Goal: Transaction & Acquisition: Obtain resource

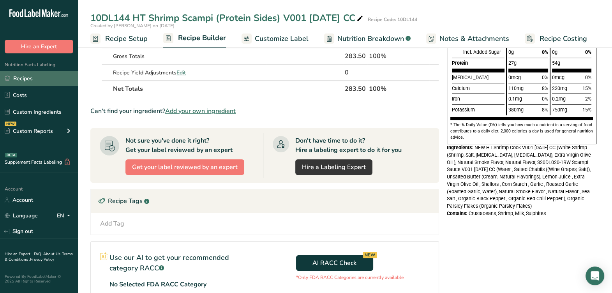
click at [45, 77] on link "Recipes" at bounding box center [39, 78] width 78 height 15
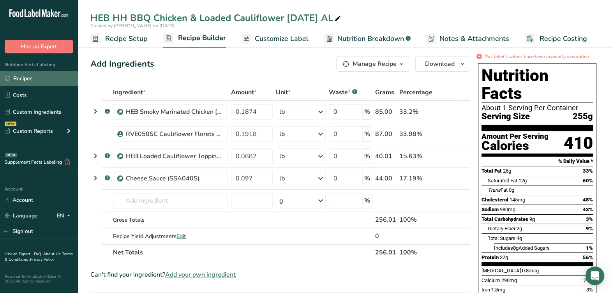
click at [30, 80] on link "Recipes" at bounding box center [39, 78] width 78 height 15
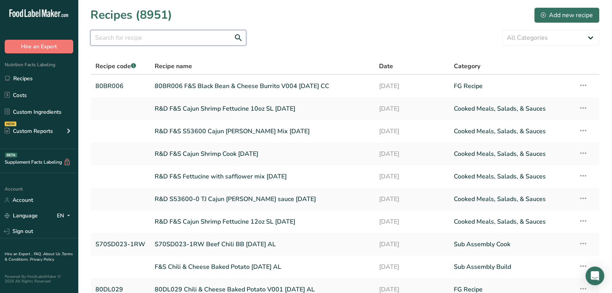
drag, startPoint x: 195, startPoint y: 36, endPoint x: 220, endPoint y: 36, distance: 24.9
click at [195, 35] on input "text" at bounding box center [168, 38] width 156 height 16
type input "l"
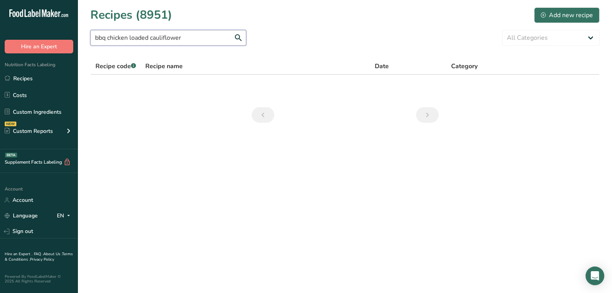
drag, startPoint x: 130, startPoint y: 38, endPoint x: 325, endPoint y: 70, distance: 198.0
click at [130, 38] on input "bbq chicken loaded cauliflower" at bounding box center [168, 38] width 156 height 16
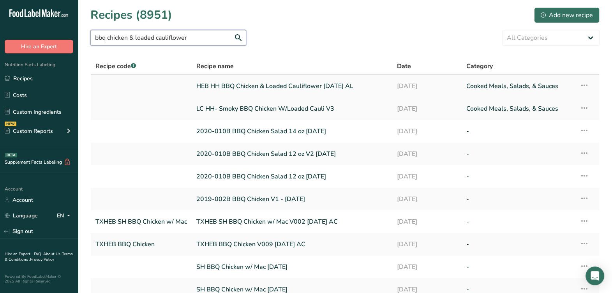
type input "bbq chicken & loaded cauliflower"
click at [251, 85] on link "HEB HH BBQ Chicken & Loaded Cauliflower 5-2-25 AL" at bounding box center [291, 86] width 191 height 16
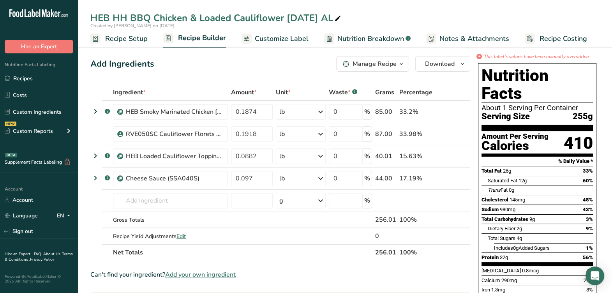
click at [336, 16] on icon at bounding box center [337, 18] width 7 height 11
click at [334, 18] on icon at bounding box center [337, 18] width 7 height 11
click at [128, 20] on input "HEB HH BBQ Chicken & Loaded Cauliflower 5-2-25 AL" at bounding box center [344, 18] width 509 height 14
drag, startPoint x: 440, startPoint y: 23, endPoint x: 60, endPoint y: 37, distance: 380.2
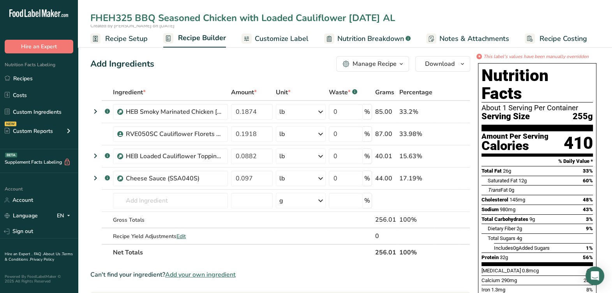
type input "FHEH325 BBQ Seasoned Chicken with Loaded Cauliflower 5-2-25 AL"
click at [440, 179] on icon at bounding box center [440, 178] width 5 height 8
click at [439, 178] on icon at bounding box center [440, 178] width 5 height 8
click at [446, 64] on span "Download" at bounding box center [440, 63] width 30 height 9
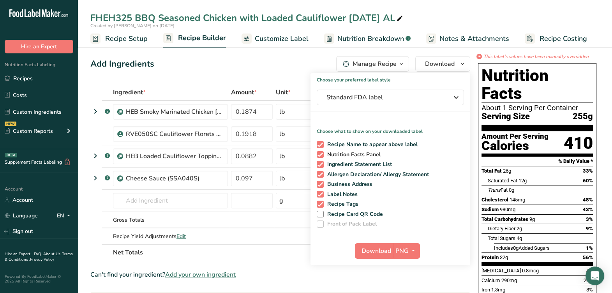
drag, startPoint x: 319, startPoint y: 142, endPoint x: 322, endPoint y: 157, distance: 15.1
click at [318, 142] on span at bounding box center [320, 144] width 7 height 7
click at [318, 142] on input "Recipe Name to appear above label" at bounding box center [319, 144] width 5 height 5
checkbox input "false"
click at [321, 163] on span at bounding box center [320, 164] width 7 height 7
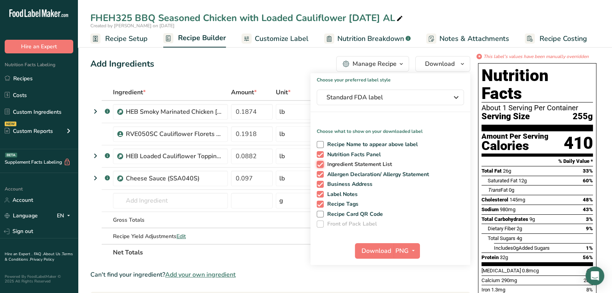
click at [321, 163] on input "Ingredient Statement List" at bounding box center [319, 164] width 5 height 5
checkbox input "false"
click at [319, 174] on span at bounding box center [320, 174] width 7 height 7
click at [319, 174] on input "Allergen Declaration/ Allergy Statement" at bounding box center [319, 174] width 5 height 5
checkbox input "false"
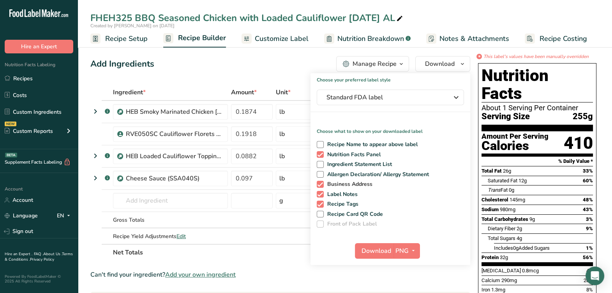
click at [320, 183] on span at bounding box center [320, 184] width 7 height 7
click at [320, 183] on input "Business Address" at bounding box center [319, 183] width 5 height 5
checkbox input "false"
click at [318, 193] on span at bounding box center [320, 194] width 7 height 7
click at [318, 193] on input "Label Notes" at bounding box center [319, 194] width 5 height 5
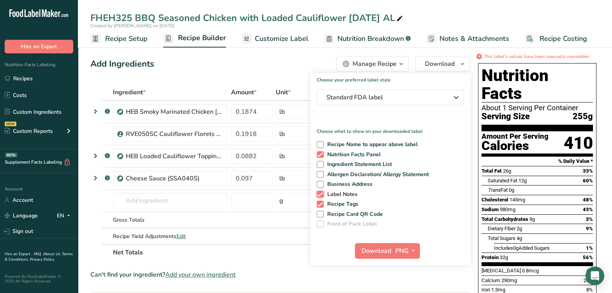
checkbox input "false"
click at [319, 201] on span at bounding box center [320, 203] width 7 height 7
click at [319, 201] on input "Recipe Tags" at bounding box center [319, 203] width 5 height 5
checkbox input "false"
click at [368, 246] on span "Download" at bounding box center [376, 250] width 30 height 9
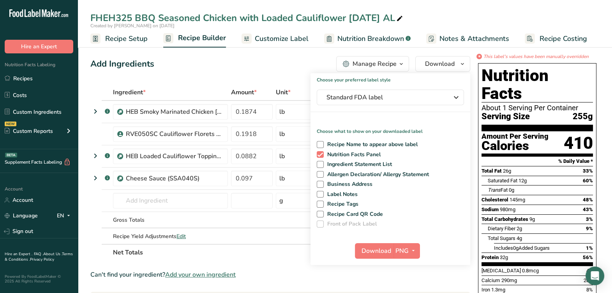
click at [267, 62] on div "Add Ingredients Manage Recipe Delete Recipe Duplicate Recipe Scale Recipe Save …" at bounding box center [280, 64] width 380 height 16
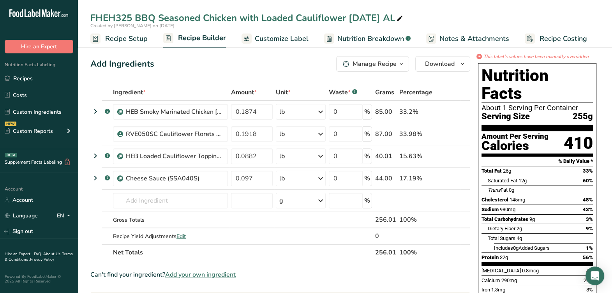
click at [359, 35] on span "Nutrition Breakdown" at bounding box center [370, 38] width 67 height 11
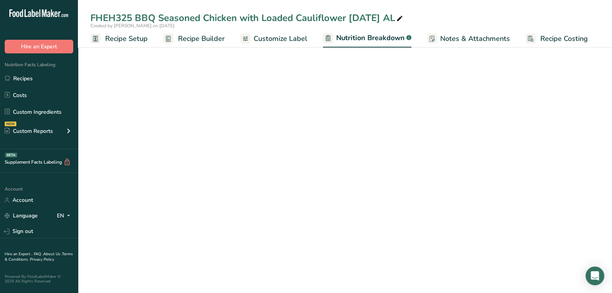
click at [294, 40] on span "Customize Label" at bounding box center [280, 38] width 54 height 11
select select "Calories"
click at [278, 37] on span "Customize Label" at bounding box center [280, 38] width 55 height 11
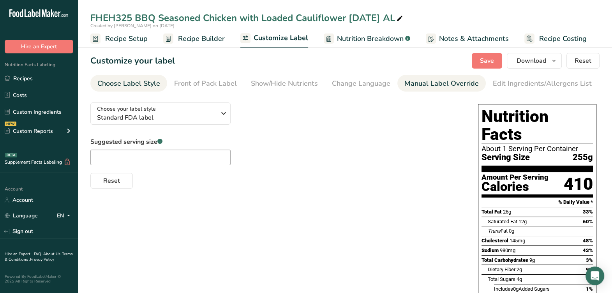
click at [450, 89] on link "Manual Label Override" at bounding box center [441, 84] width 74 height 18
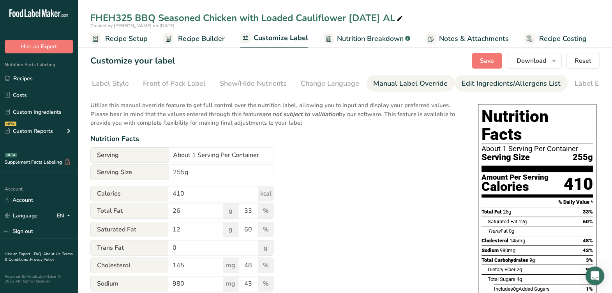
scroll to position [0, 56]
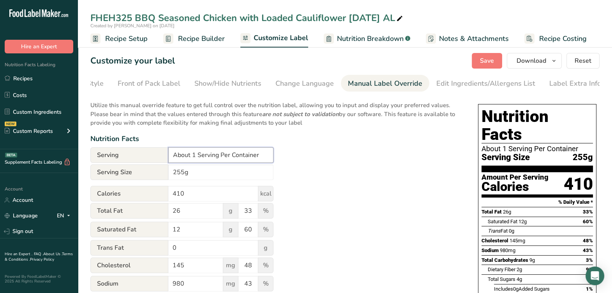
click at [192, 152] on input "About 1 Serving Per Container" at bounding box center [220, 155] width 105 height 16
drag, startPoint x: 210, startPoint y: 155, endPoint x: 215, endPoint y: 155, distance: 5.1
click at [211, 155] on input "1 Serving Per Container" at bounding box center [220, 155] width 105 height 16
drag, startPoint x: 215, startPoint y: 155, endPoint x: 235, endPoint y: 162, distance: 21.4
click at [215, 155] on input "1 Serving Per Container" at bounding box center [220, 155] width 105 height 16
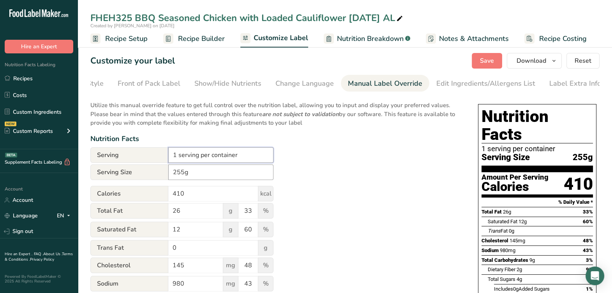
type input "1 serving per container"
click at [199, 169] on input "255g" at bounding box center [220, 172] width 105 height 16
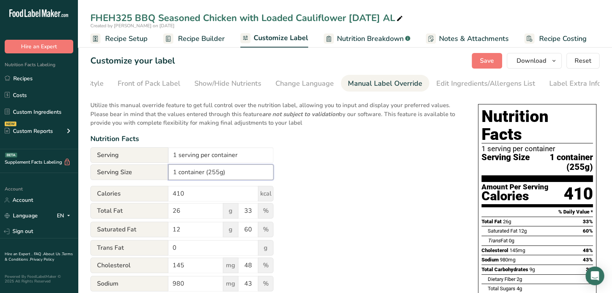
type input "1 container (255g)"
click at [366, 164] on div "Utilize this manual override feature to get full control over the nutrition lab…" at bounding box center [276, 287] width 372 height 382
click at [480, 58] on button "Save" at bounding box center [486, 61] width 30 height 16
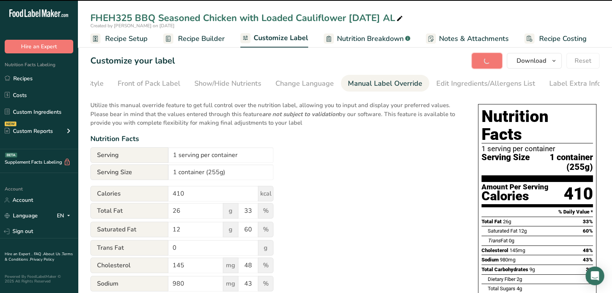
type input "150"
type input "50"
type input "990"
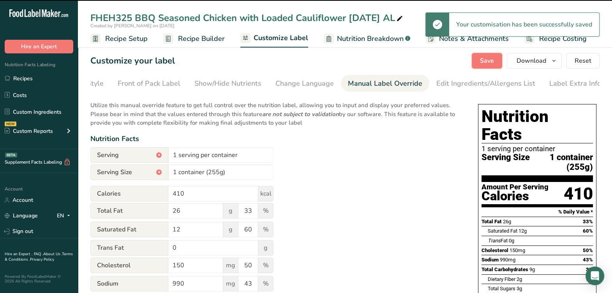
type input "3"
type input "0.5"
type input "2"
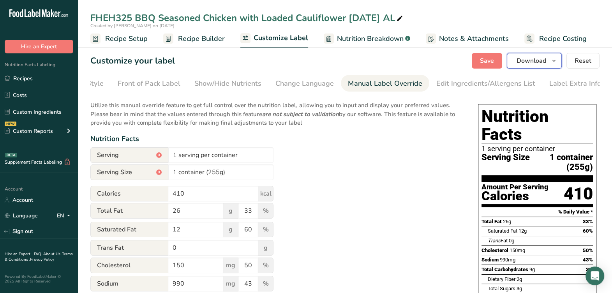
click at [553, 60] on icon "button" at bounding box center [553, 61] width 6 height 10
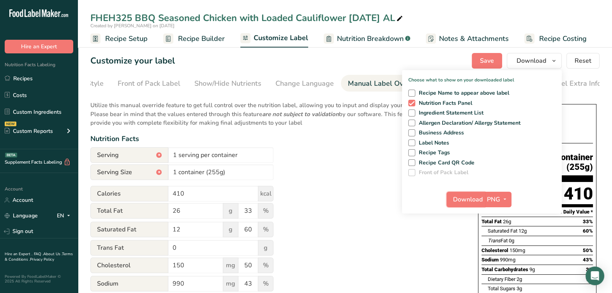
click at [477, 198] on span "Download" at bounding box center [468, 199] width 30 height 9
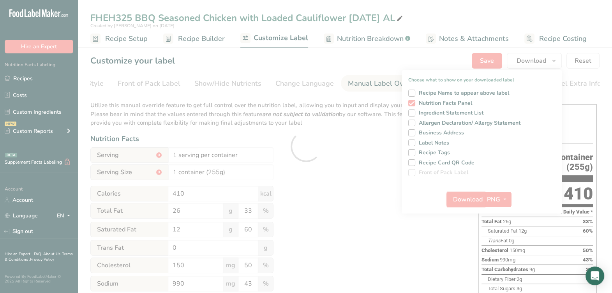
scroll to position [0, 0]
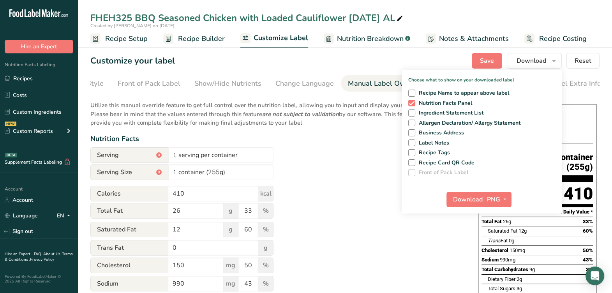
click at [302, 131] on div "Utilize this manual override feature to get full control over the nutrition lab…" at bounding box center [276, 287] width 372 height 382
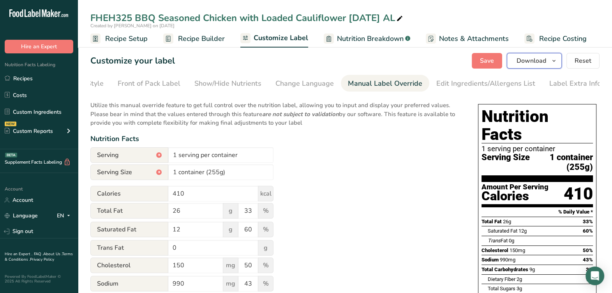
click at [528, 60] on span "Download" at bounding box center [531, 60] width 30 height 9
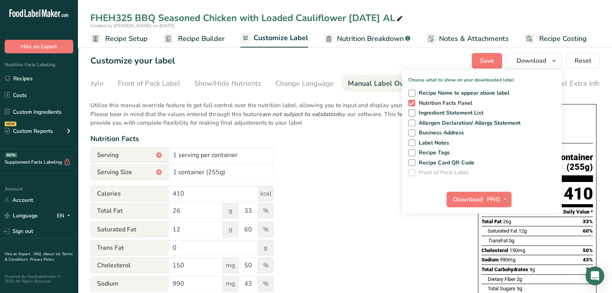
click at [411, 103] on span at bounding box center [411, 103] width 7 height 7
click at [411, 103] on input "Nutrition Facts Panel" at bounding box center [410, 102] width 5 height 5
checkbox input "false"
drag, startPoint x: 514, startPoint y: 63, endPoint x: 531, endPoint y: 57, distance: 18.0
click at [518, 62] on button "Download" at bounding box center [533, 61] width 55 height 16
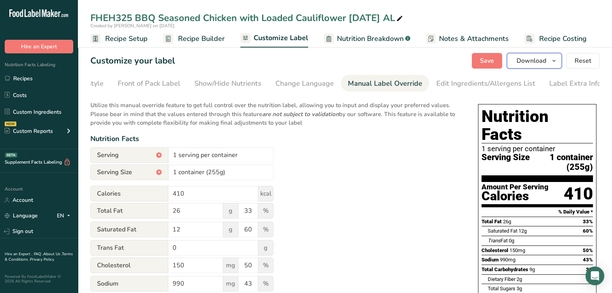
click at [527, 64] on span "Download" at bounding box center [531, 60] width 30 height 9
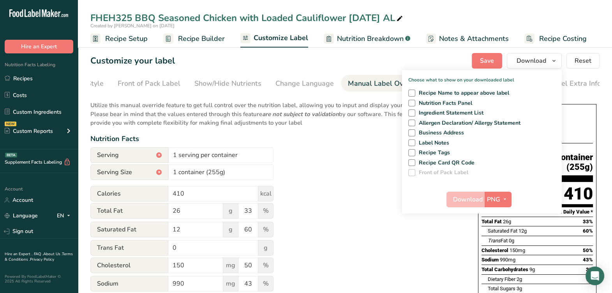
click at [410, 61] on div "Customize your label Save Download Choose what to show on your downloaded label…" at bounding box center [344, 61] width 509 height 16
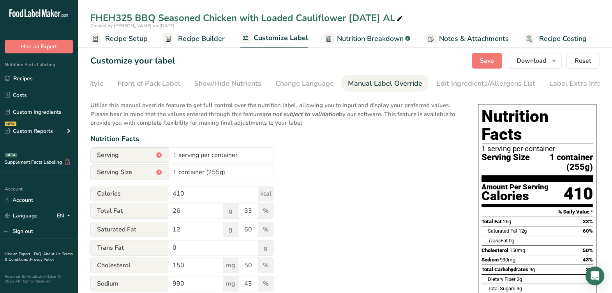
drag, startPoint x: 191, startPoint y: 42, endPoint x: 204, endPoint y: 38, distance: 14.3
click at [191, 42] on span "Recipe Builder" at bounding box center [201, 38] width 47 height 11
click at [204, 37] on span "Recipe Builder" at bounding box center [201, 38] width 47 height 11
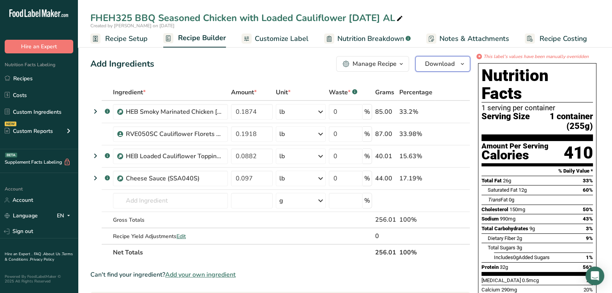
click at [446, 65] on span "Download" at bounding box center [440, 63] width 30 height 9
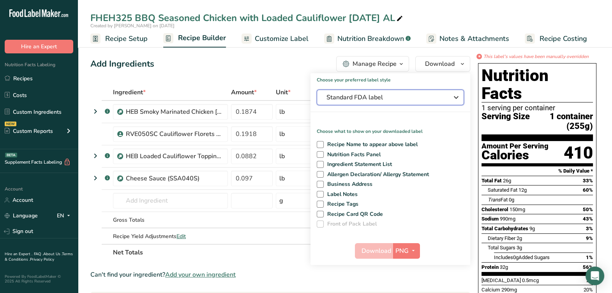
click at [375, 102] on button "Standard FDA label" at bounding box center [390, 98] width 147 height 16
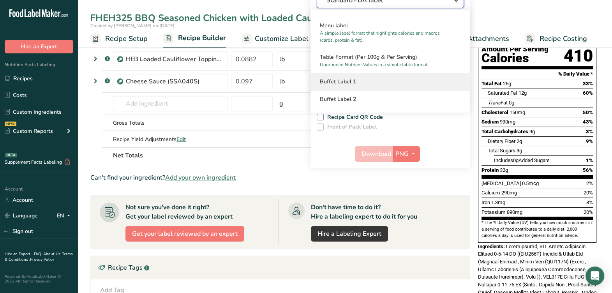
scroll to position [48, 0]
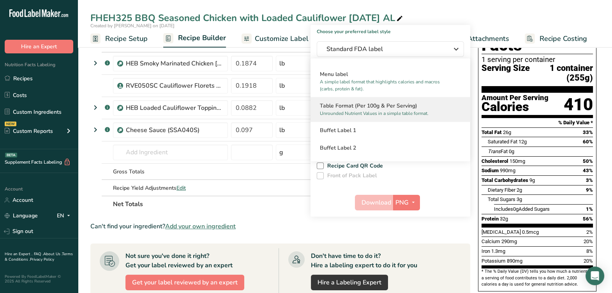
click at [409, 106] on h2 "Table Format (Per 100g & Per Serving)" at bounding box center [390, 106] width 141 height 8
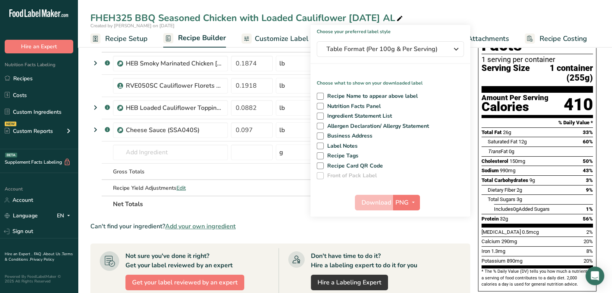
click at [321, 109] on div "Recipe Name to appear above label Nutrition Facts Panel Ingredient Statement Li…" at bounding box center [390, 135] width 160 height 90
click at [322, 105] on span at bounding box center [320, 106] width 7 height 7
click at [322, 105] on input "Nutrition Facts Panel" at bounding box center [319, 106] width 5 height 5
checkbox input "true"
click at [371, 200] on span "Download" at bounding box center [376, 202] width 30 height 9
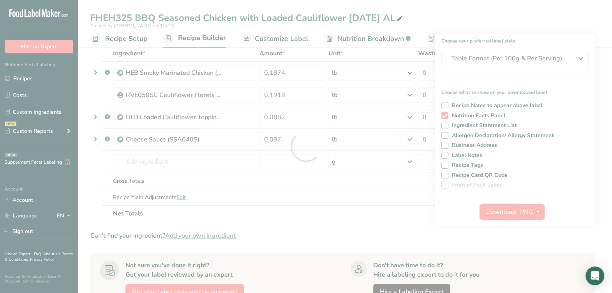
scroll to position [0, 0]
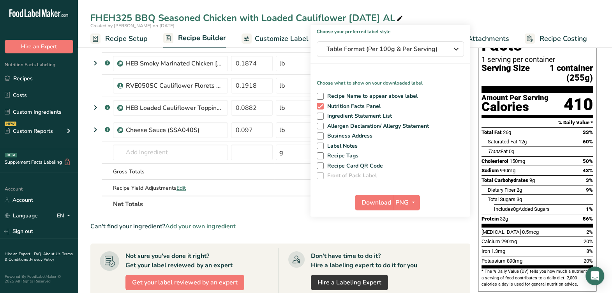
click at [288, 214] on section "Ingredient * Amount * Unit * Waste * .a-a{fill:#347362;}.b-a{fill:#fff;} Grams …" at bounding box center [280, 260] width 380 height 448
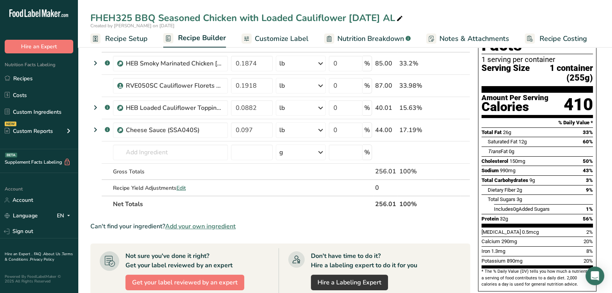
click at [297, 204] on th "Net Totals" at bounding box center [242, 203] width 262 height 16
click at [44, 76] on link "Recipes" at bounding box center [39, 78] width 78 height 15
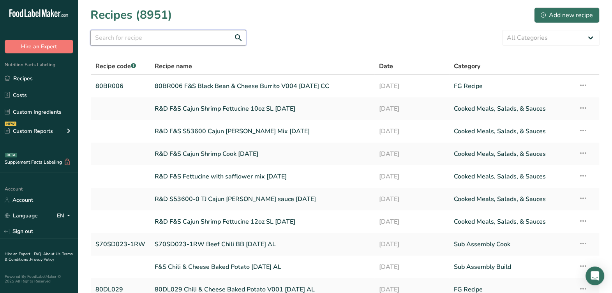
click at [216, 39] on input "text" at bounding box center [168, 38] width 156 height 16
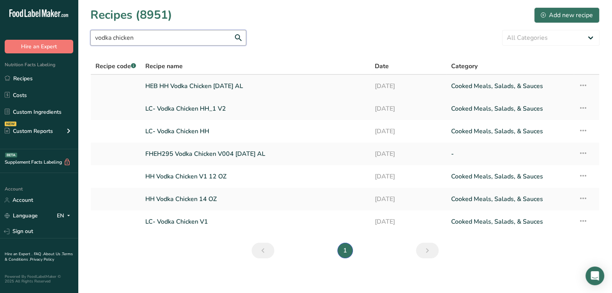
type input "vodka chicken"
click at [206, 83] on link "HEB HH Vodka Chicken 5-1-25 AL" at bounding box center [255, 86] width 220 height 16
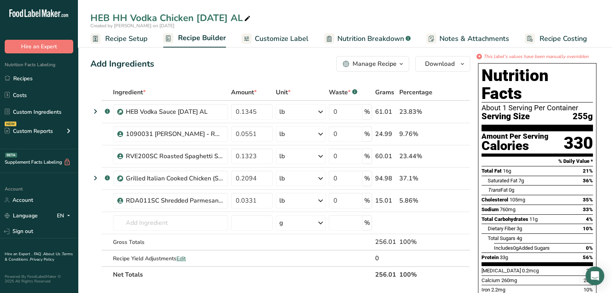
click at [249, 15] on span at bounding box center [247, 18] width 9 height 9
click at [123, 14] on input "HEB HH Vodka Chicken 5-1-25 AL" at bounding box center [344, 18] width 509 height 14
type input "FHEH323 Vodka Chicken 5-1-25 AL"
click at [438, 112] on icon at bounding box center [440, 112] width 5 height 8
click at [443, 113] on icon at bounding box center [440, 112] width 5 height 8
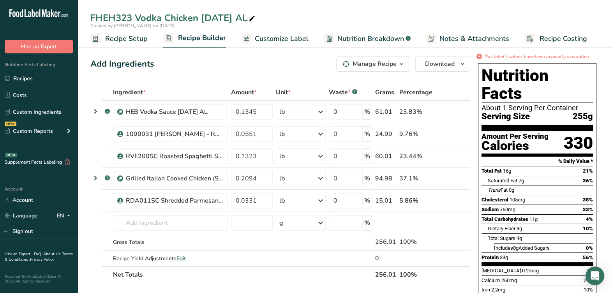
click at [288, 36] on span "Customize Label" at bounding box center [282, 38] width 54 height 11
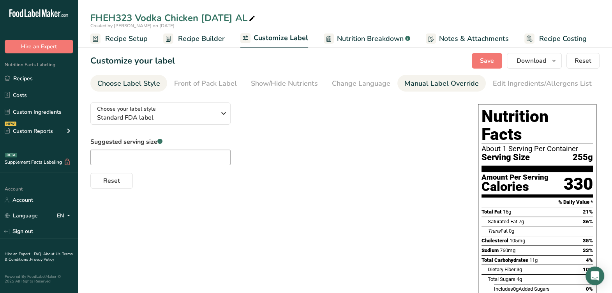
click at [452, 86] on div "Manual Label Override" at bounding box center [441, 83] width 74 height 11
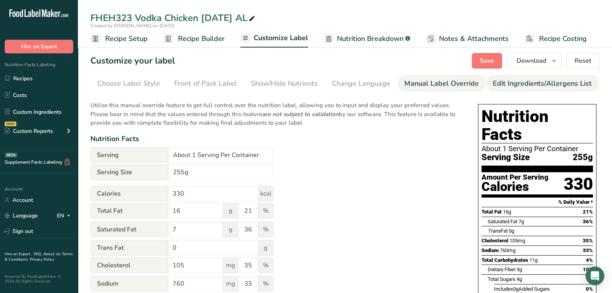
scroll to position [0, 56]
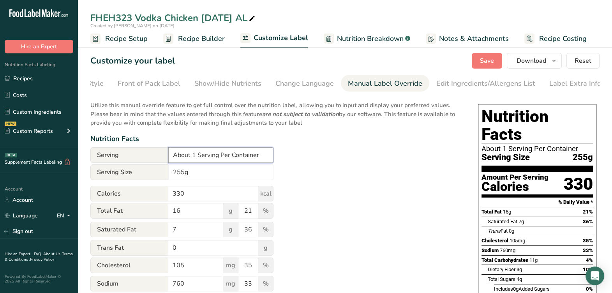
click at [194, 156] on input "About 1 Serving Per Container" at bounding box center [220, 155] width 105 height 16
type input "1 serving per container"
click at [227, 175] on input "255g" at bounding box center [220, 172] width 105 height 16
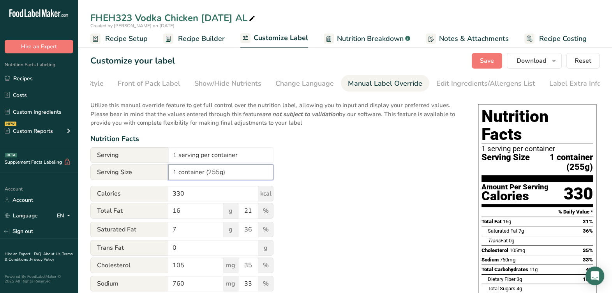
type input "1 container (255g)"
click at [429, 204] on div "Utilize this manual override feature to get full control over the nutrition lab…" at bounding box center [276, 287] width 372 height 382
click at [356, 178] on div "Utilize this manual override feature to get full control over the nutrition lab…" at bounding box center [276, 287] width 372 height 382
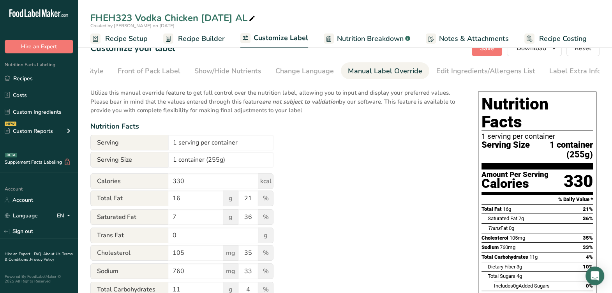
scroll to position [0, 0]
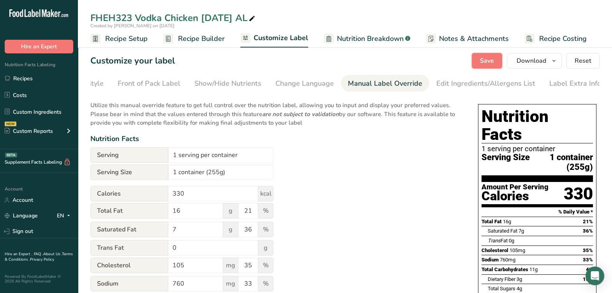
click at [488, 63] on span "Save" at bounding box center [487, 60] width 14 height 9
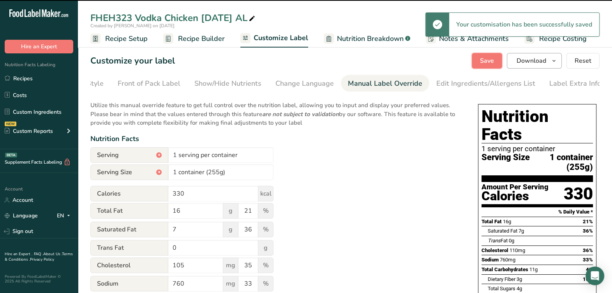
type input "110"
type input "36"
type input "0.1"
type input "0"
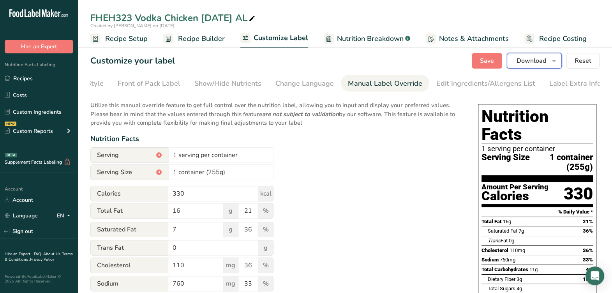
click at [553, 64] on icon "button" at bounding box center [553, 61] width 6 height 10
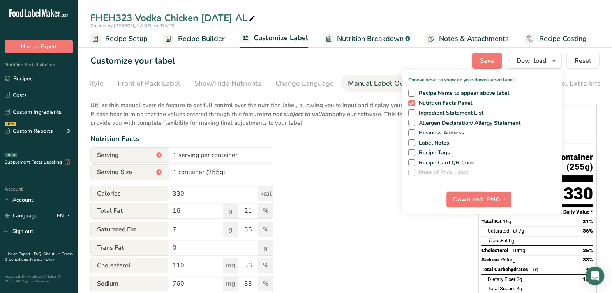
click at [470, 199] on span "Download" at bounding box center [468, 199] width 30 height 9
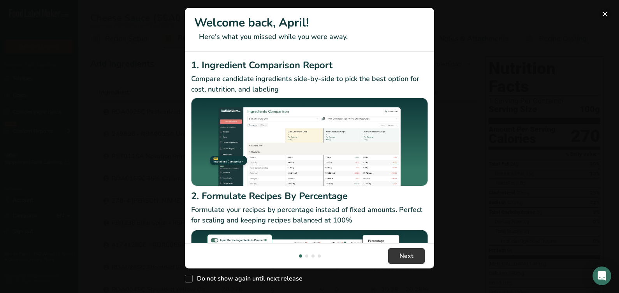
click at [606, 16] on button "New Features" at bounding box center [605, 14] width 12 height 12
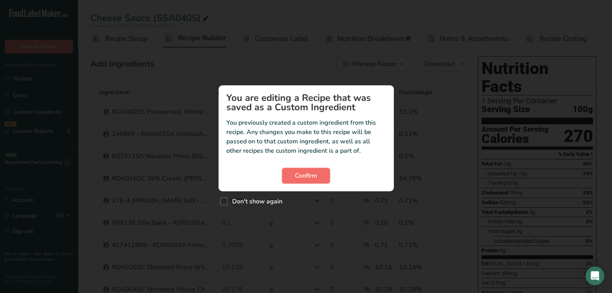
click at [295, 175] on span "Confirm" at bounding box center [306, 175] width 22 height 9
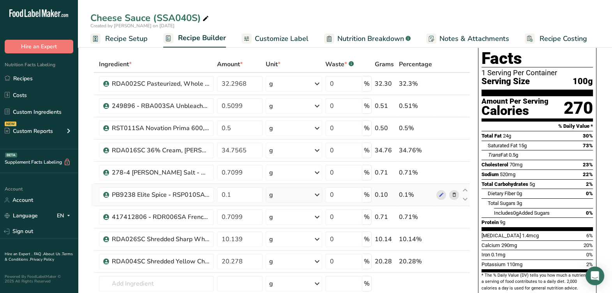
scroll to position [48, 0]
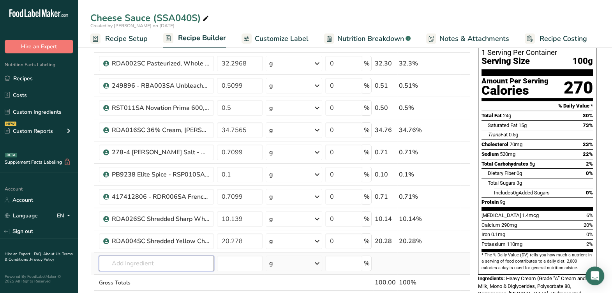
click at [184, 257] on input "text" at bounding box center [156, 263] width 115 height 16
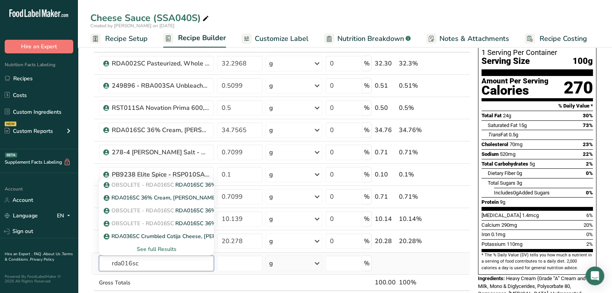
type input "rda016sc"
click at [167, 245] on div "See full Results" at bounding box center [156, 249] width 102 height 8
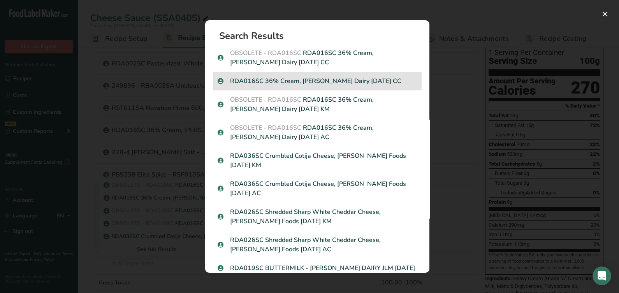
click at [359, 81] on p "RDA016SC 36% Cream, Hiland Dairy 03-14-23 CC" at bounding box center [317, 80] width 199 height 9
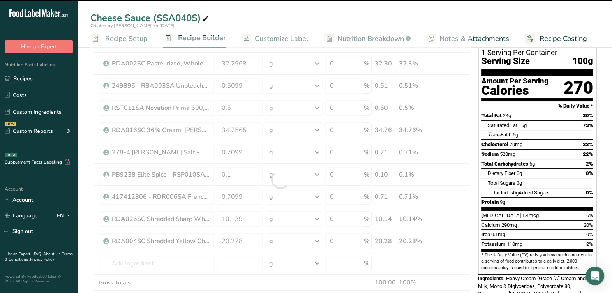
type input "0"
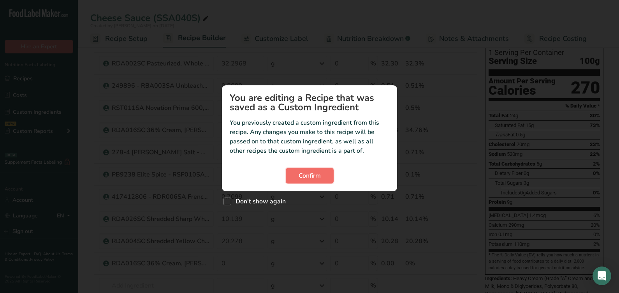
click at [307, 171] on span "Confirm" at bounding box center [310, 175] width 22 height 9
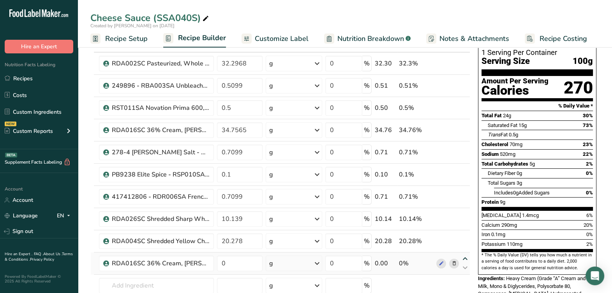
drag, startPoint x: 465, startPoint y: 259, endPoint x: 465, endPoint y: 255, distance: 4.3
click at [465, 258] on icon at bounding box center [464, 259] width 9 height 6
type input "0"
type input "20.278"
click at [467, 236] on icon at bounding box center [464, 237] width 9 height 6
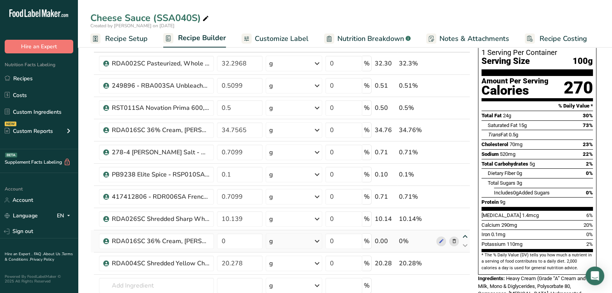
type input "0"
type input "10.139"
click at [468, 214] on icon at bounding box center [464, 214] width 9 height 6
type input "0"
type input "0.7099"
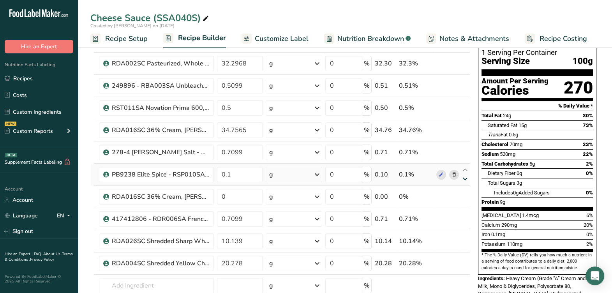
drag, startPoint x: 465, startPoint y: 190, endPoint x: 465, endPoint y: 182, distance: 8.6
click at [465, 190] on icon at bounding box center [464, 192] width 9 height 6
type input "0"
type input "0.1"
click at [466, 170] on icon at bounding box center [464, 170] width 9 height 6
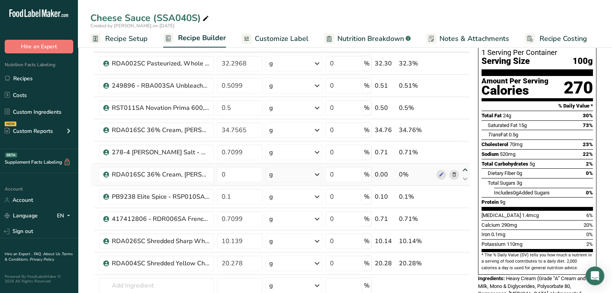
type input "0"
type input "0.7099"
click at [465, 148] on icon at bounding box center [464, 148] width 9 height 6
type input "0"
type input "34.7565"
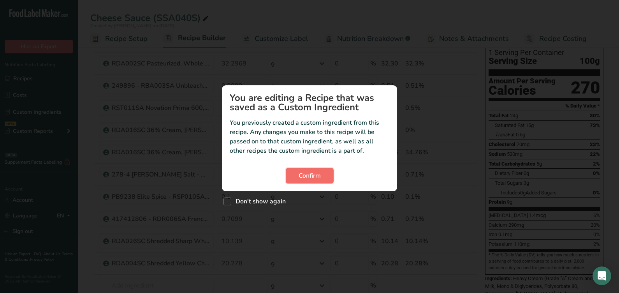
click at [320, 173] on span "Confirm" at bounding box center [310, 175] width 22 height 9
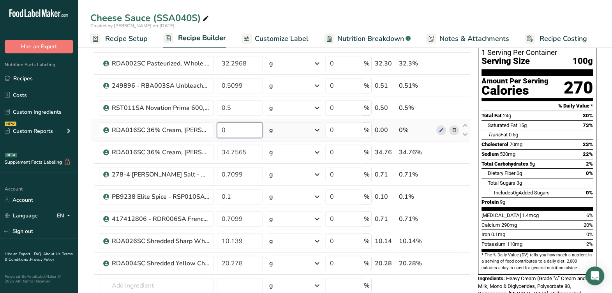
click at [246, 127] on input "0" at bounding box center [240, 130] width 46 height 16
type input "34.7565"
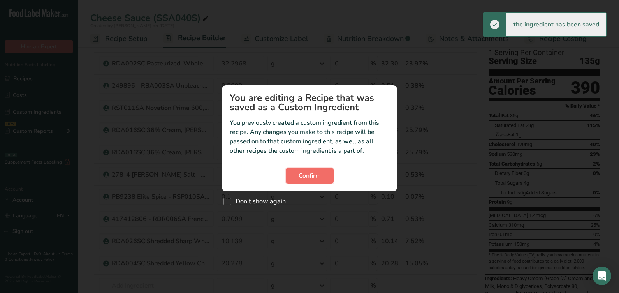
click at [313, 172] on span "Confirm" at bounding box center [310, 175] width 22 height 9
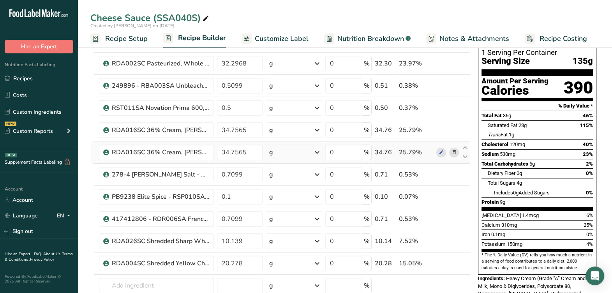
click at [453, 149] on icon at bounding box center [453, 152] width 5 height 8
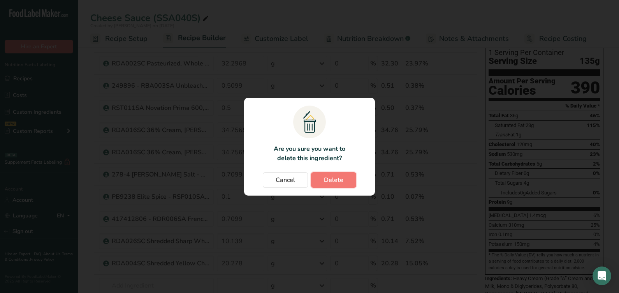
click at [340, 181] on span "Delete" at bounding box center [333, 179] width 19 height 9
type input "0.7099"
type input "0.1"
type input "0.7099"
type input "10.139"
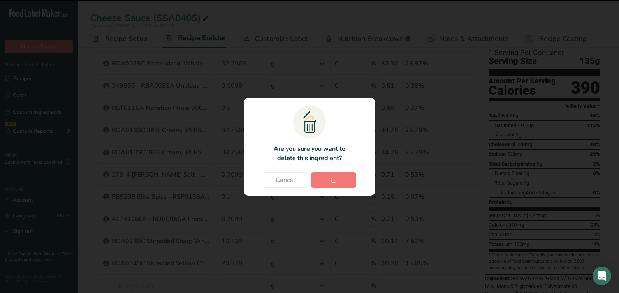
type input "20.278"
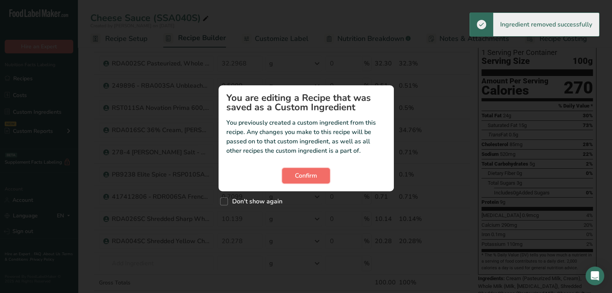
click at [304, 173] on span "Confirm" at bounding box center [306, 175] width 22 height 9
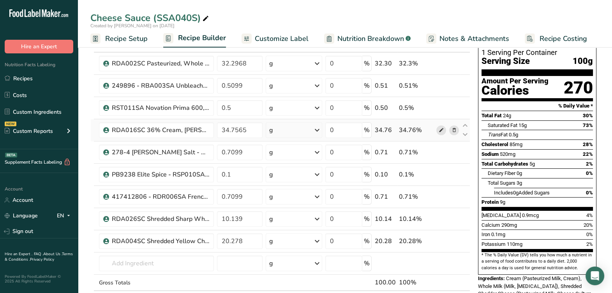
click at [440, 132] on icon at bounding box center [440, 130] width 5 height 8
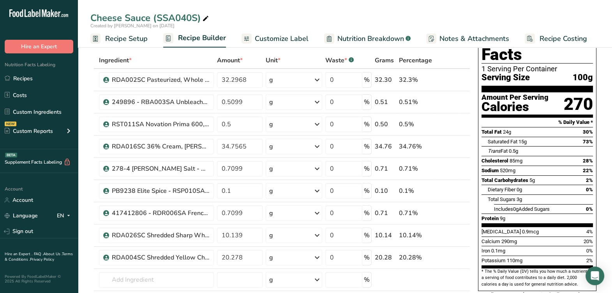
scroll to position [0, 0]
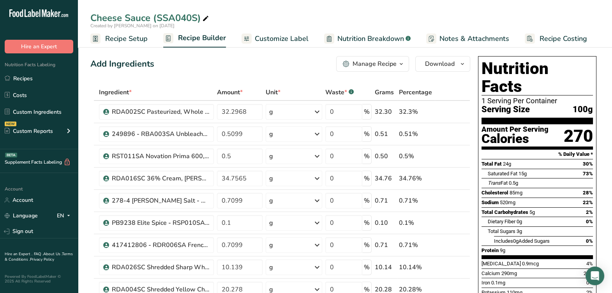
click at [390, 65] on div "Manage Recipe" at bounding box center [374, 63] width 44 height 9
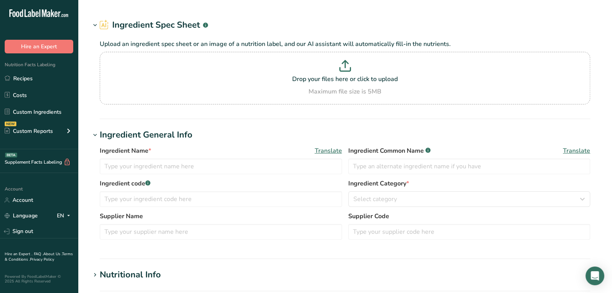
type input "RDA016SC 36% Cream, [PERSON_NAME] Dairy [DATE] CC"
type input "Cream"
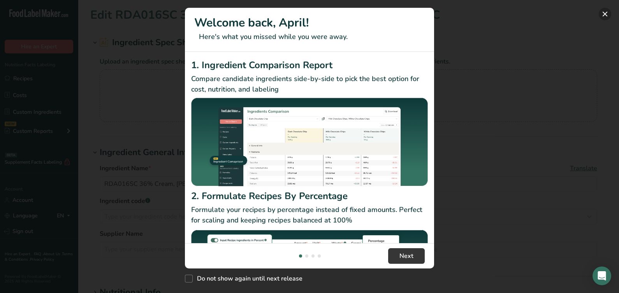
click at [610, 13] on button "New Features" at bounding box center [605, 14] width 12 height 12
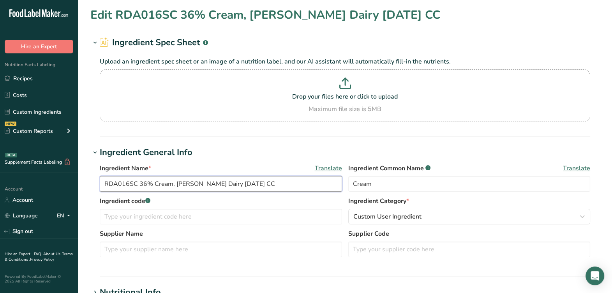
drag, startPoint x: 135, startPoint y: 184, endPoint x: 114, endPoint y: 184, distance: 21.8
click at [96, 192] on div "Ingredient Name * Translate RDA016SC 36% Cream, Hiland Dairy 03-14-23 CC Ingred…" at bounding box center [344, 212] width 509 height 107
click at [261, 187] on input "RDA016SC 36% Cream, Hiland Dairy 03-14-23 CC" at bounding box center [221, 184] width 242 height 16
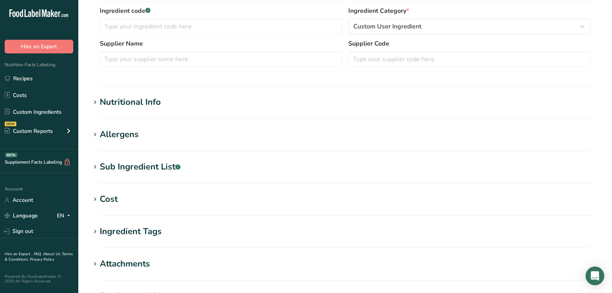
scroll to position [194, 0]
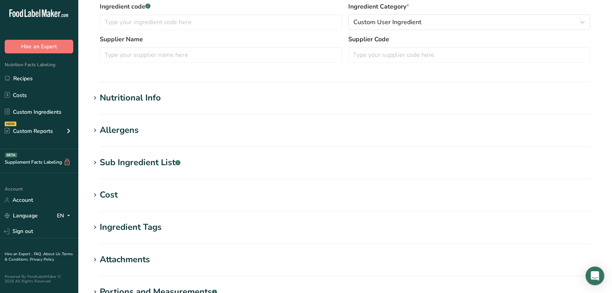
click at [164, 165] on div "Sub Ingredient List .a-a{fill:#347362;}.b-a{fill:#fff;}" at bounding box center [140, 162] width 81 height 13
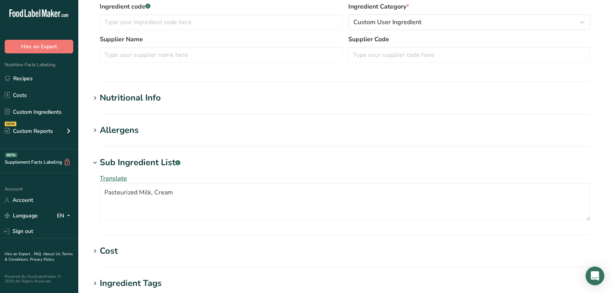
click at [164, 165] on div "Sub Ingredient List .a-a{fill:#347362;}.b-a{fill:#fff;}" at bounding box center [140, 162] width 81 height 13
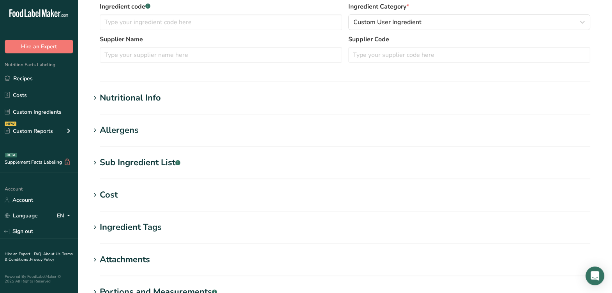
click at [153, 98] on div "Nutritional Info" at bounding box center [130, 97] width 61 height 13
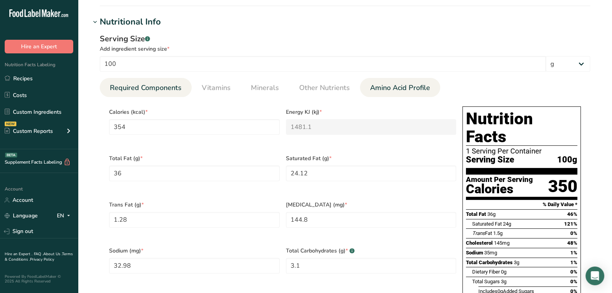
scroll to position [292, 0]
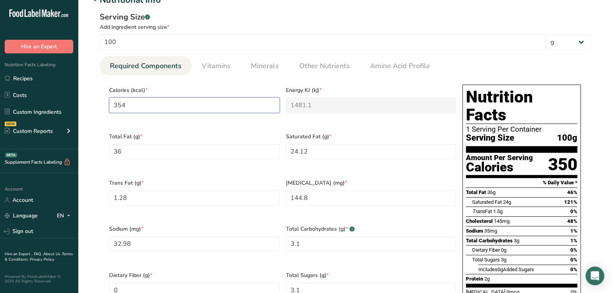
click at [218, 108] on input "354" at bounding box center [194, 105] width 171 height 16
type input "35"
type KJ "146.4"
type input "3"
type KJ "12.6"
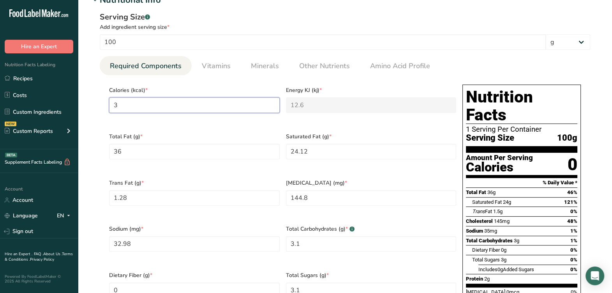
type input "34"
type KJ "142.3"
type input "345"
type KJ "1443.5"
type input "345"
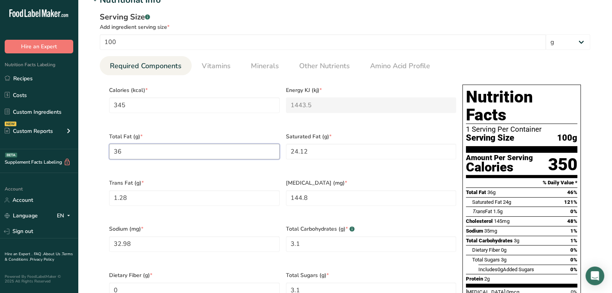
click at [201, 150] on Fat "36" at bounding box center [194, 152] width 171 height 16
click at [329, 148] on Fat "24.12" at bounding box center [371, 152] width 171 height 16
click at [274, 165] on div "Total Fat (g) * 36" at bounding box center [194, 151] width 177 height 46
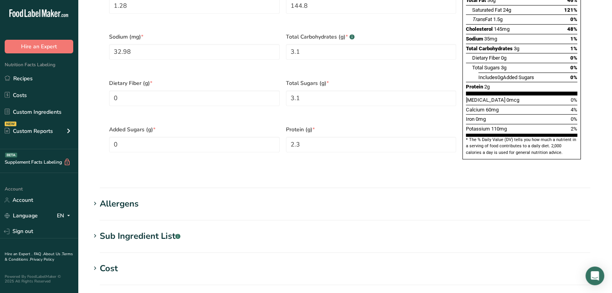
scroll to position [535, 0]
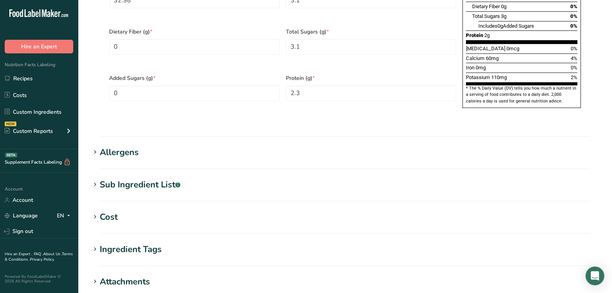
click at [130, 146] on div "Allergens" at bounding box center [119, 152] width 39 height 13
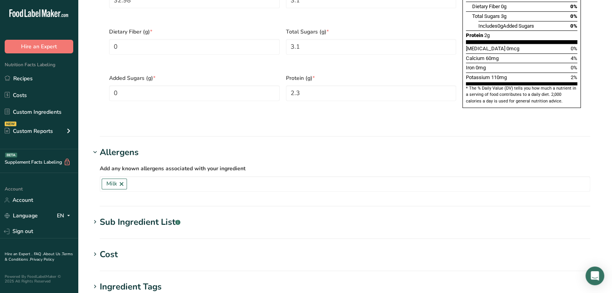
click at [130, 146] on div "Allergens" at bounding box center [119, 152] width 39 height 13
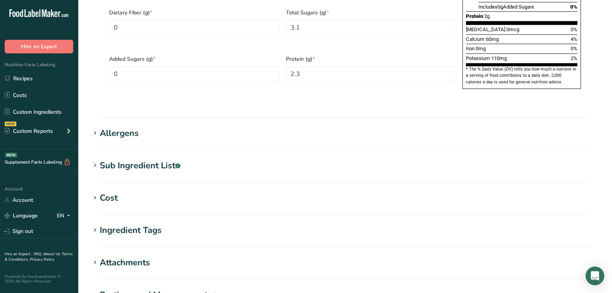
scroll to position [584, 0]
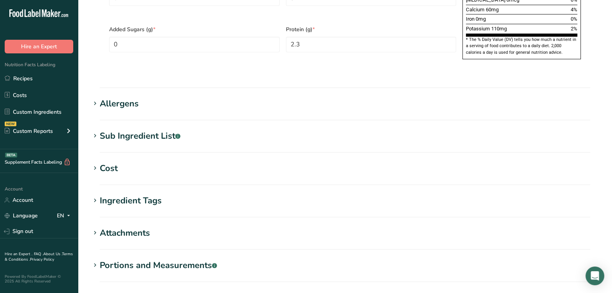
click at [164, 130] on div "Sub Ingredient List .a-a{fill:#347362;}.b-a{fill:#fff;}" at bounding box center [140, 136] width 81 height 13
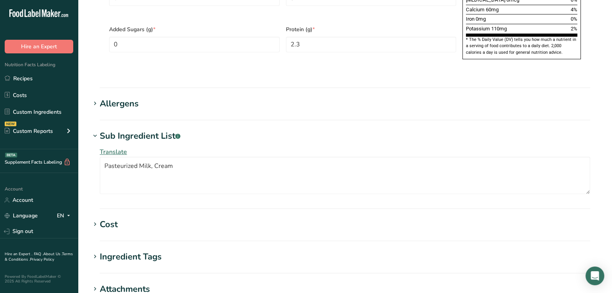
click at [163, 130] on div "Sub Ingredient List .a-a{fill:#347362;}.b-a{fill:#fff;}" at bounding box center [140, 136] width 81 height 13
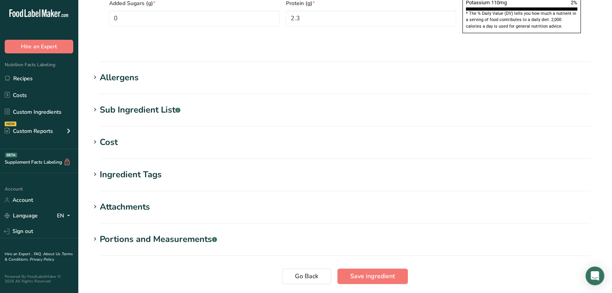
scroll to position [647, 0]
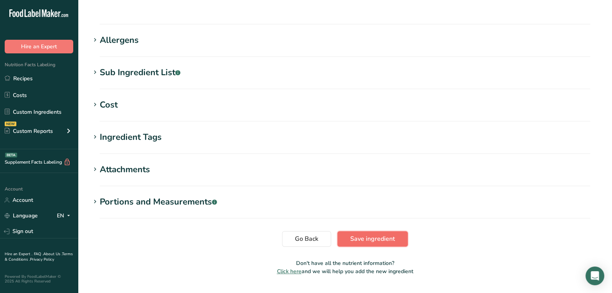
click at [359, 234] on span "Save ingredient" at bounding box center [372, 238] width 45 height 9
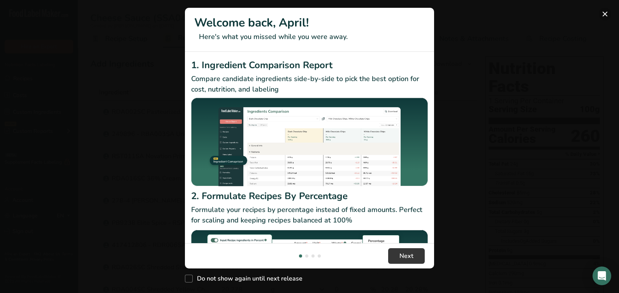
click at [605, 14] on button "New Features" at bounding box center [605, 14] width 12 height 12
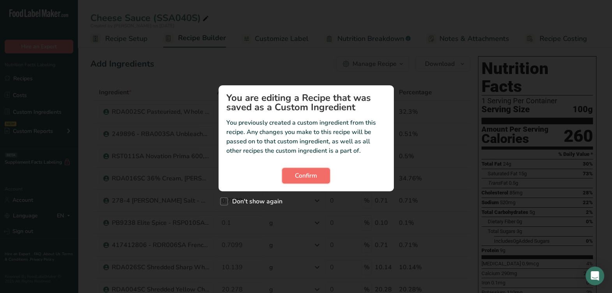
click at [306, 175] on span "Confirm" at bounding box center [306, 175] width 22 height 9
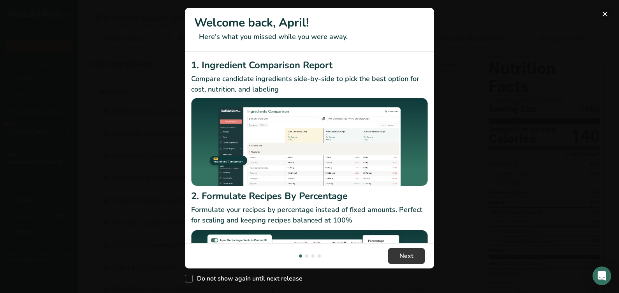
click at [603, 14] on button "New Features" at bounding box center [605, 14] width 12 height 12
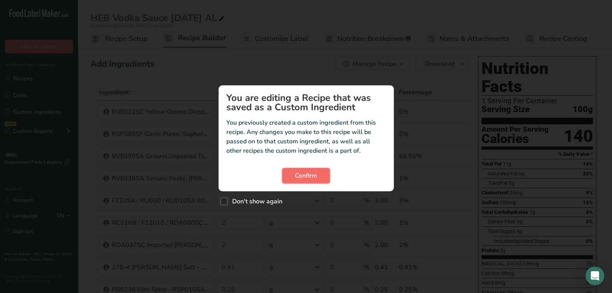
click at [315, 177] on span "Confirm" at bounding box center [306, 175] width 22 height 9
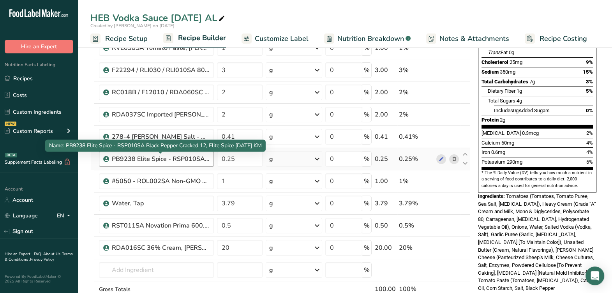
scroll to position [146, 0]
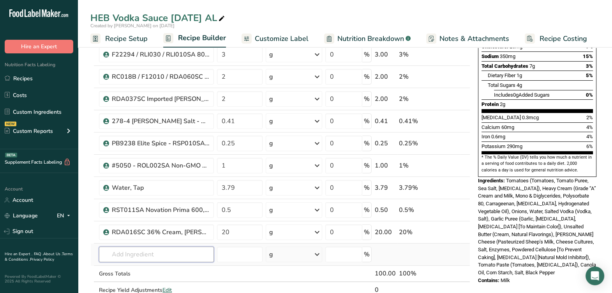
click at [186, 253] on input "text" at bounding box center [156, 254] width 115 height 16
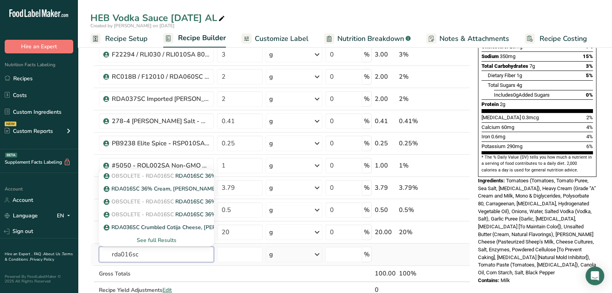
type input "rda016sc"
click at [167, 236] on div "See full Results" at bounding box center [156, 240] width 102 height 8
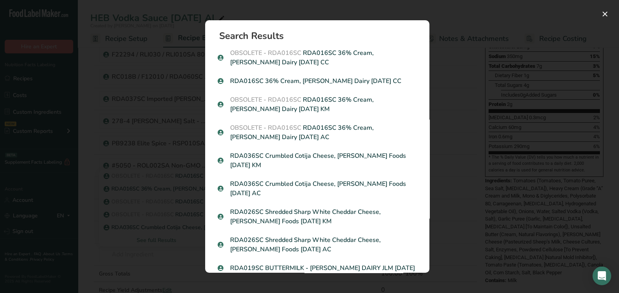
click at [167, 239] on div "Search results modal" at bounding box center [309, 146] width 619 height 293
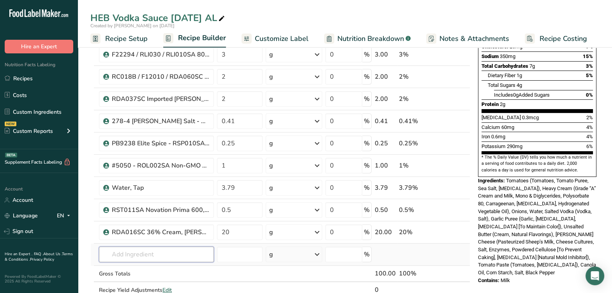
click at [148, 252] on input "text" at bounding box center [156, 254] width 115 height 16
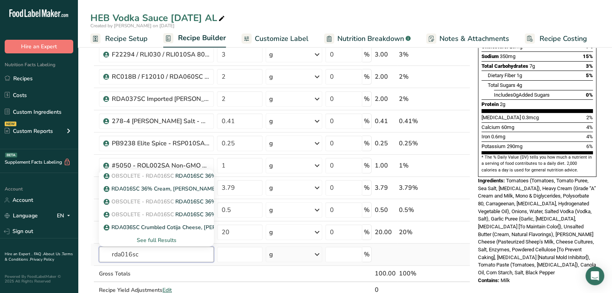
type input "rda016sc"
click at [162, 240] on div "See full Results" at bounding box center [156, 240] width 102 height 8
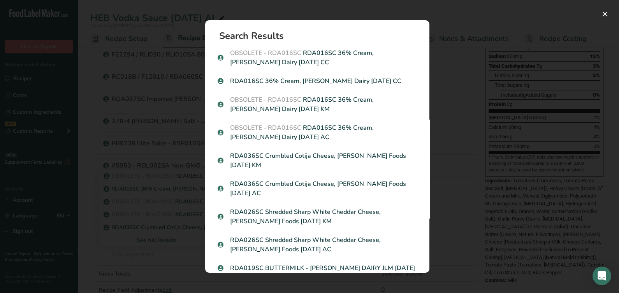
click at [331, 78] on p "RDA016SC 36% Cream, Hiland Dairy 03-14-23 CC" at bounding box center [317, 80] width 199 height 9
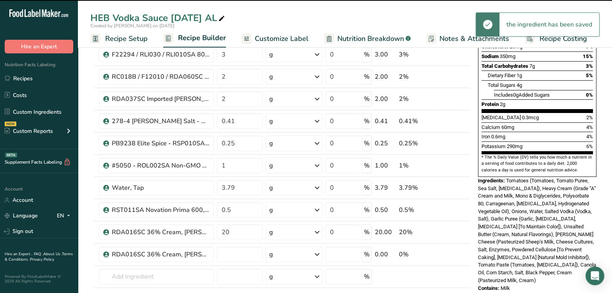
type input "0"
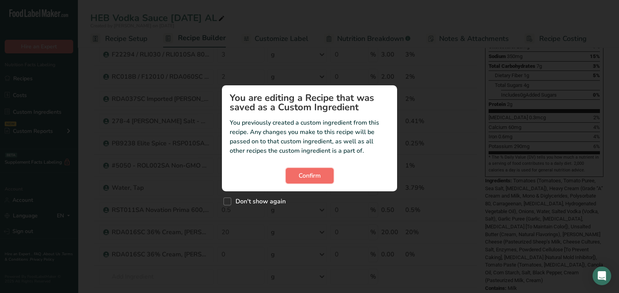
click at [322, 179] on button "Confirm" at bounding box center [310, 176] width 48 height 16
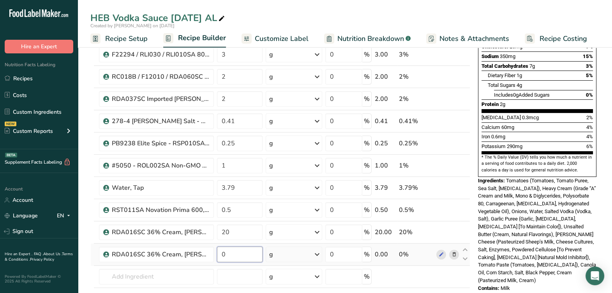
click at [247, 260] on input "0" at bounding box center [240, 254] width 46 height 16
type input "20"
click at [530, 239] on span "Tomatoes (Tomatoes, Tomato Puree, Sea Salt, Citric Acid), Heavy Cream (Grade “A…" at bounding box center [537, 231] width 118 height 106
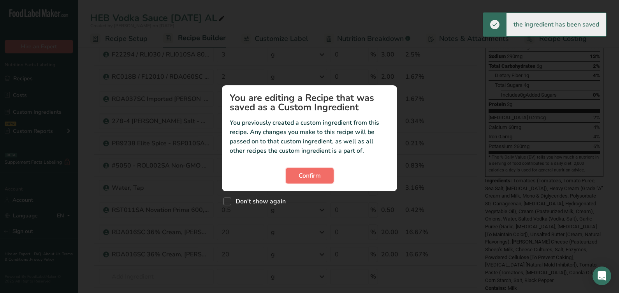
click at [314, 174] on span "Confirm" at bounding box center [310, 175] width 22 height 9
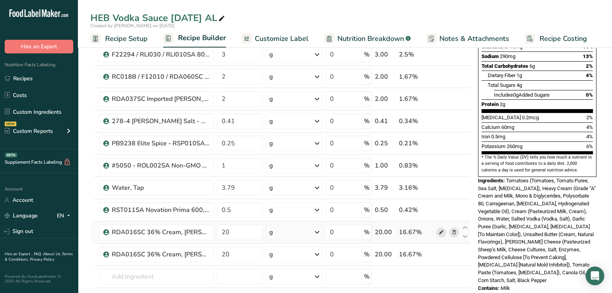
click at [443, 235] on icon at bounding box center [440, 232] width 5 height 8
click at [454, 232] on icon at bounding box center [453, 232] width 5 height 8
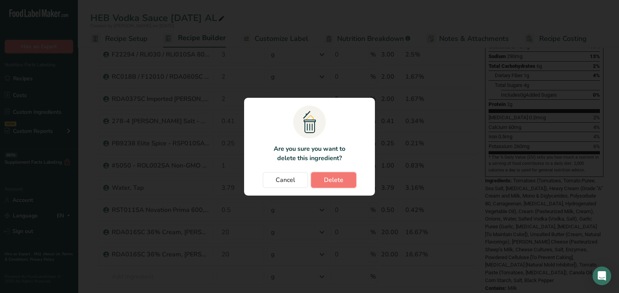
click at [339, 186] on button "Delete" at bounding box center [333, 180] width 45 height 16
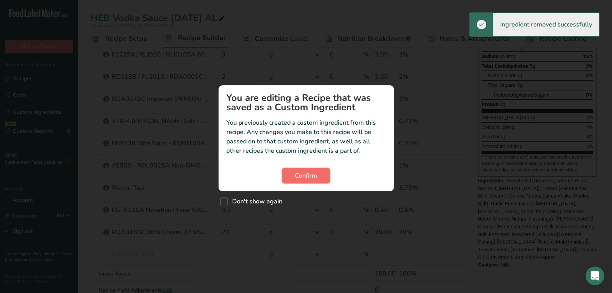
click at [312, 173] on span "Confirm" at bounding box center [306, 175] width 22 height 9
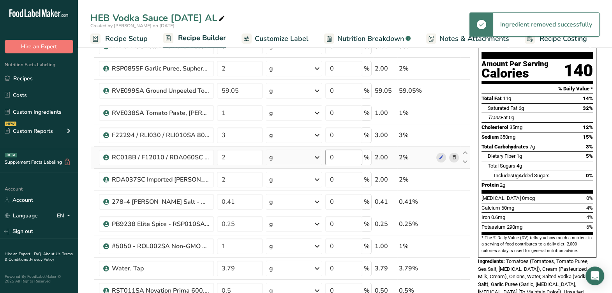
scroll to position [0, 0]
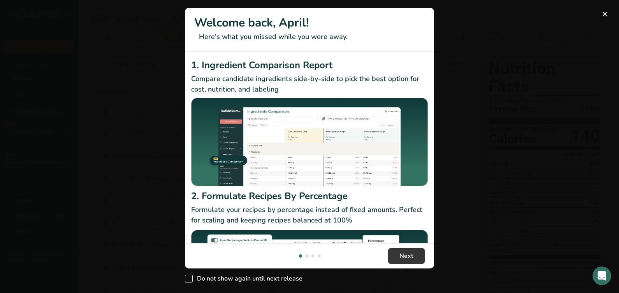
click at [191, 280] on span "New Features" at bounding box center [189, 278] width 8 height 8
click at [190, 280] on input "Do not show again until next release" at bounding box center [187, 278] width 5 height 5
checkbox input "true"
click at [410, 262] on button "Next" at bounding box center [406, 256] width 37 height 16
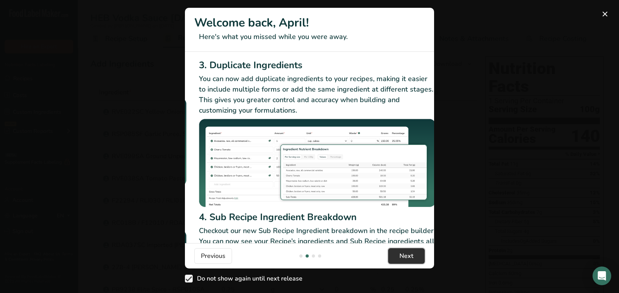
click at [408, 259] on button "Next" at bounding box center [406, 256] width 37 height 16
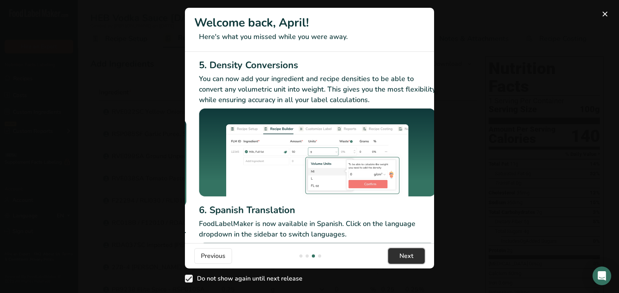
click at [408, 258] on span "Next" at bounding box center [406, 255] width 14 height 9
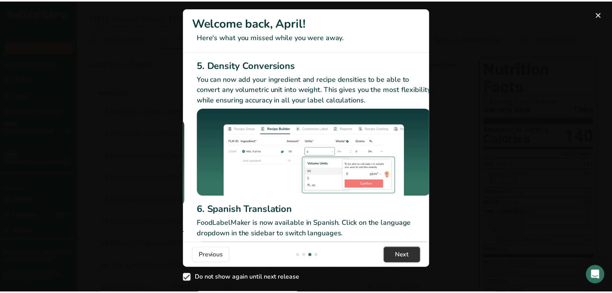
scroll to position [0, 747]
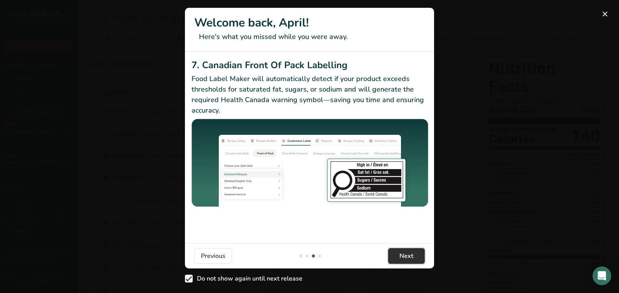
click at [408, 259] on span "Next" at bounding box center [406, 255] width 14 height 9
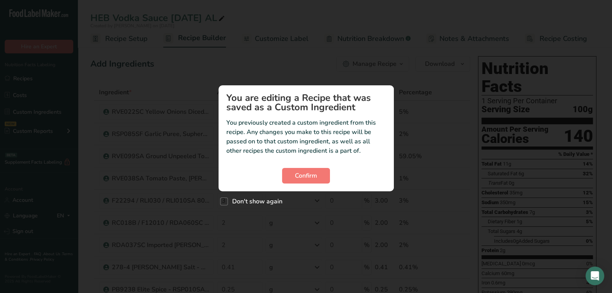
click at [408, 259] on span "Got it!" at bounding box center [407, 261] width 18 height 10
click at [315, 181] on button "Confirm" at bounding box center [306, 176] width 48 height 16
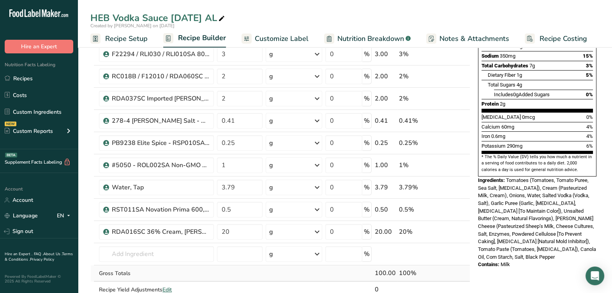
scroll to position [194, 0]
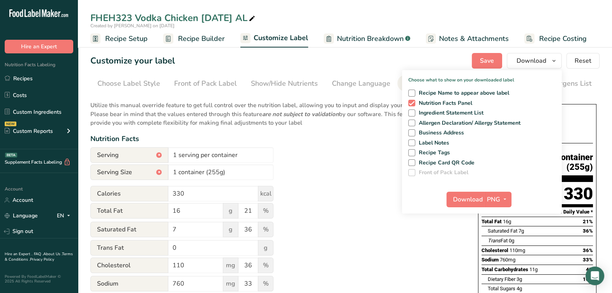
scroll to position [0, 56]
click at [323, 149] on div "Utilize this manual override feature to get full control over the nutrition lab…" at bounding box center [276, 287] width 372 height 382
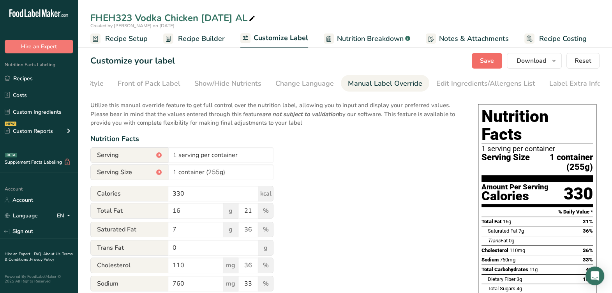
drag, startPoint x: 206, startPoint y: 39, endPoint x: 492, endPoint y: 63, distance: 288.0
click at [205, 39] on span "Recipe Builder" at bounding box center [201, 38] width 47 height 11
click at [492, 63] on span "Save" at bounding box center [487, 60] width 14 height 9
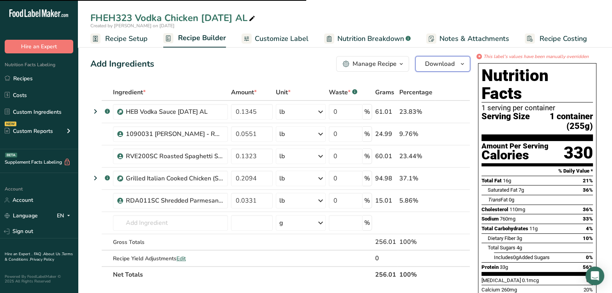
click at [434, 63] on span "Download" at bounding box center [440, 63] width 30 height 9
click at [435, 63] on span "Download" at bounding box center [440, 63] width 30 height 9
click at [459, 64] on span "button" at bounding box center [461, 63] width 9 height 9
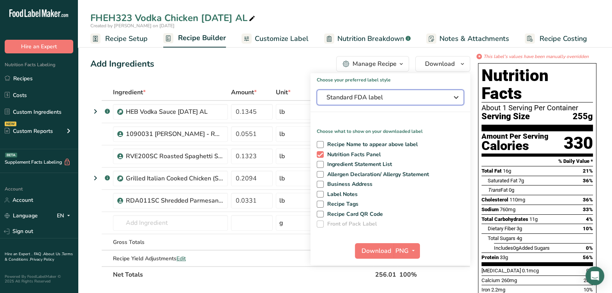
click at [393, 96] on span "Standard FDA label" at bounding box center [384, 97] width 117 height 9
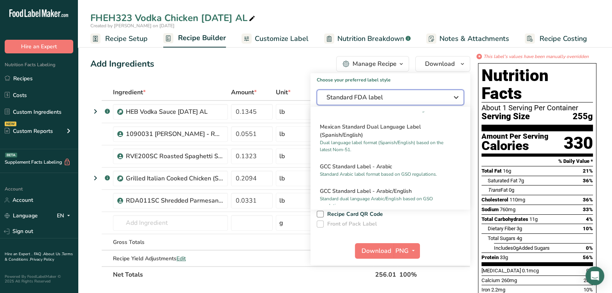
scroll to position [592, 0]
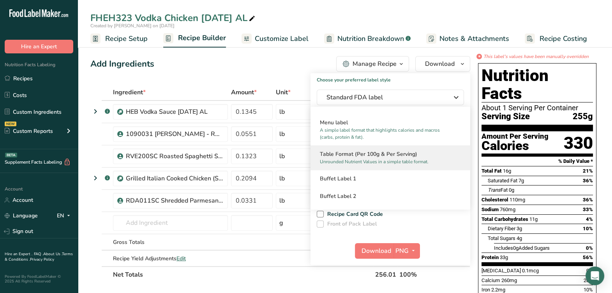
click at [383, 157] on h2 "Table Format (Per 100g & Per Serving)" at bounding box center [390, 154] width 141 height 8
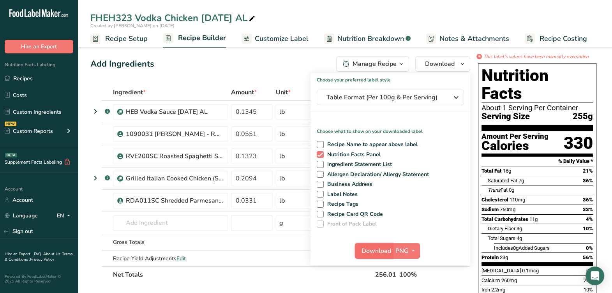
click at [379, 251] on span "Download" at bounding box center [376, 250] width 30 height 9
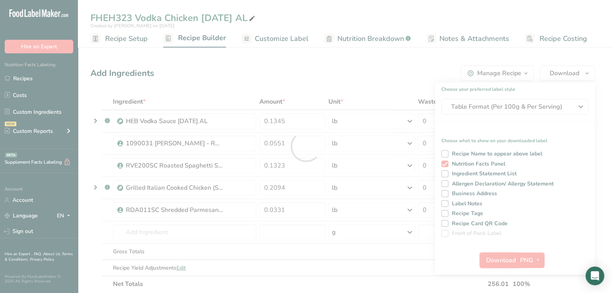
scroll to position [0, 0]
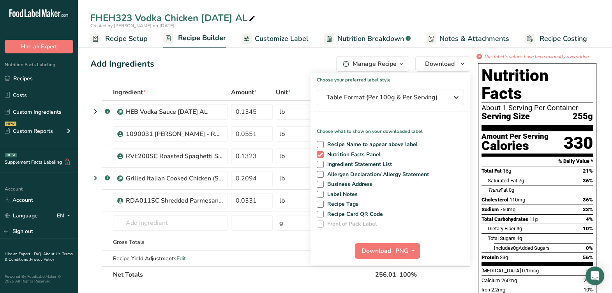
click at [261, 59] on div "Add Ingredients Manage Recipe Delete Recipe Duplicate Recipe Scale Recipe Save …" at bounding box center [280, 64] width 380 height 16
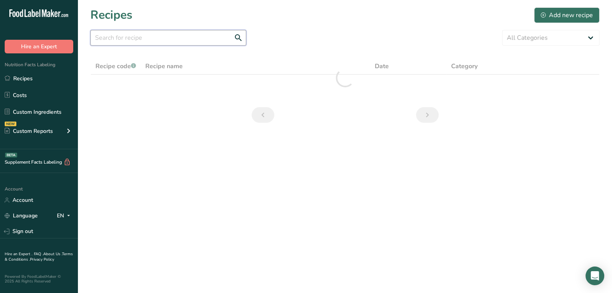
click at [193, 38] on input "text" at bounding box center [168, 38] width 156 height 16
paste input "FHEH328 Chicken [PERSON_NAME] V003 [DATE] AL"
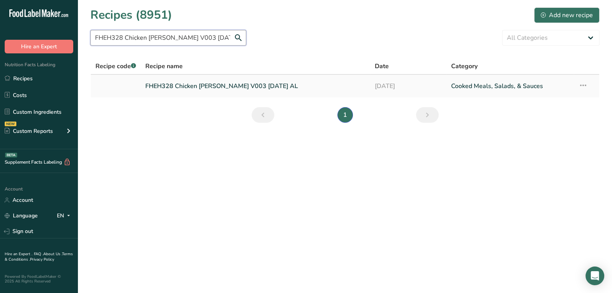
type input "FHEH328 Chicken [PERSON_NAME] V003 [DATE] AL"
click at [251, 86] on link "FHEH328 Chicken [PERSON_NAME] V003 [DATE] AL" at bounding box center [255, 86] width 220 height 16
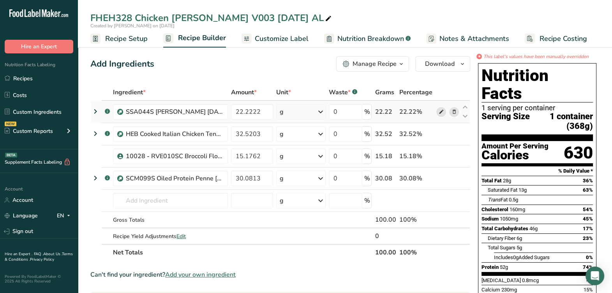
click at [440, 108] on icon at bounding box center [440, 112] width 5 height 8
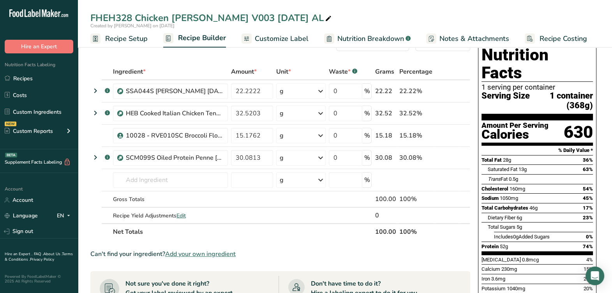
scroll to position [48, 0]
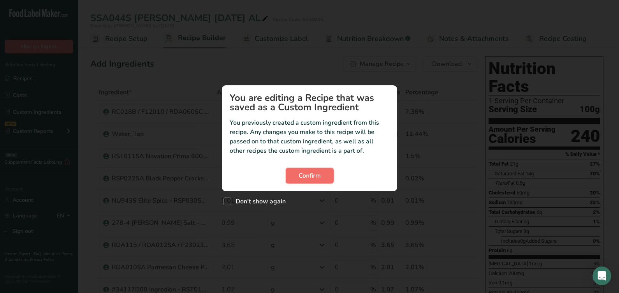
click at [322, 173] on button "Confirm" at bounding box center [310, 176] width 48 height 16
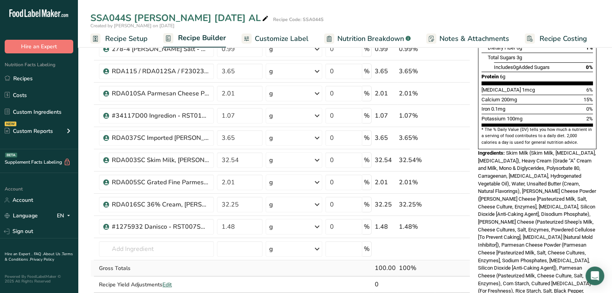
scroll to position [194, 0]
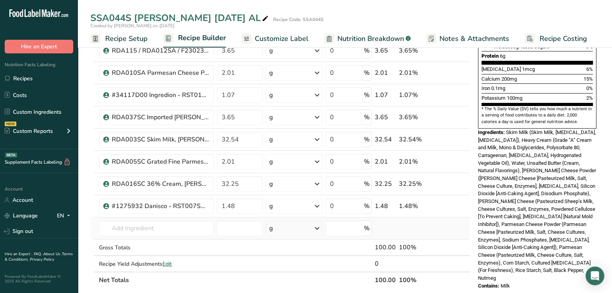
click at [167, 235] on td "Almond flour 1211 Milk, whole, 3.25% milkfat, without added vitamin A and vitam…" at bounding box center [156, 228] width 118 height 22
click at [165, 230] on input "text" at bounding box center [156, 228] width 115 height 16
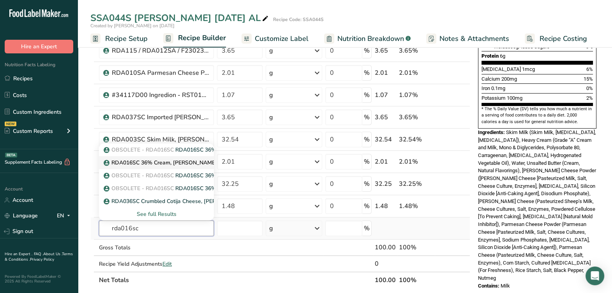
type input "rda016sc"
click at [142, 156] on link "RDA016SC 36% Cream, Hiland Dairy 03-14-23 CC" at bounding box center [156, 162] width 115 height 13
type input "RDA016SC 36% Cream, Hiland Dairy 03-14-23 CC"
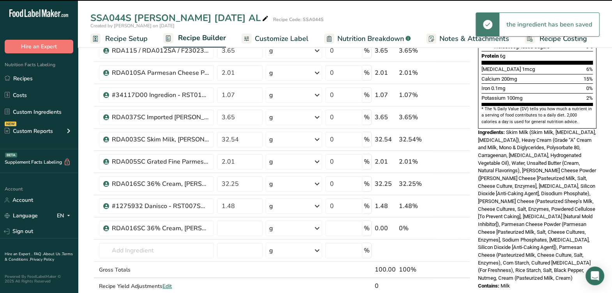
type input "0"
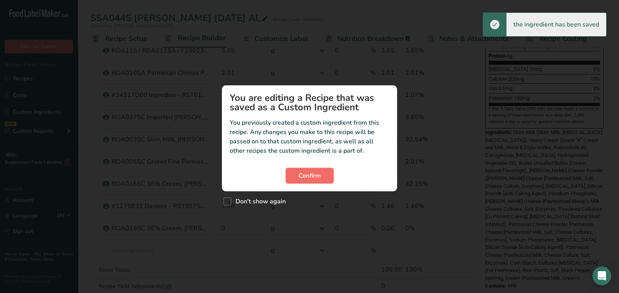
click at [325, 177] on button "Confirm" at bounding box center [310, 176] width 48 height 16
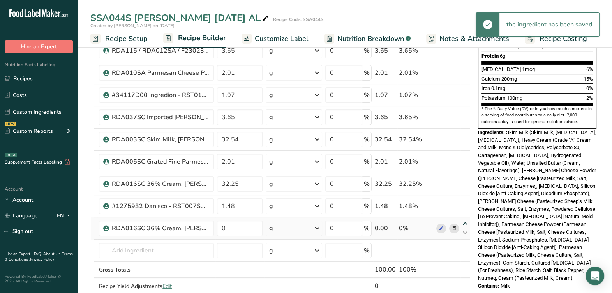
click at [465, 221] on icon at bounding box center [464, 224] width 9 height 6
type input "0"
type input "1.48"
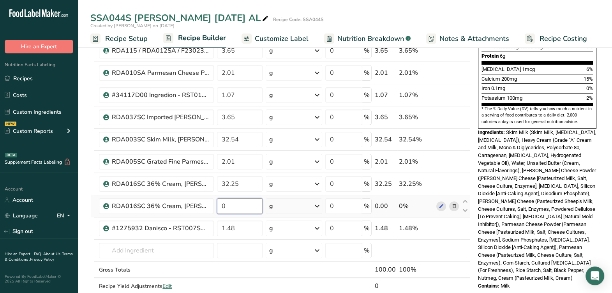
click at [247, 206] on input "0" at bounding box center [240, 206] width 46 height 16
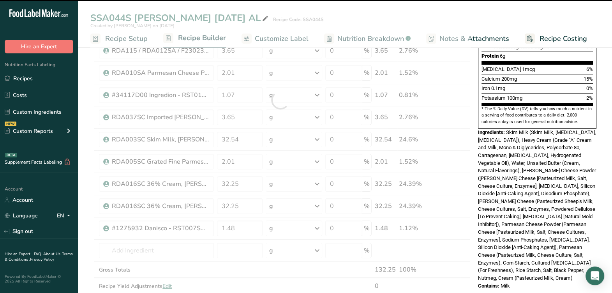
type input "0"
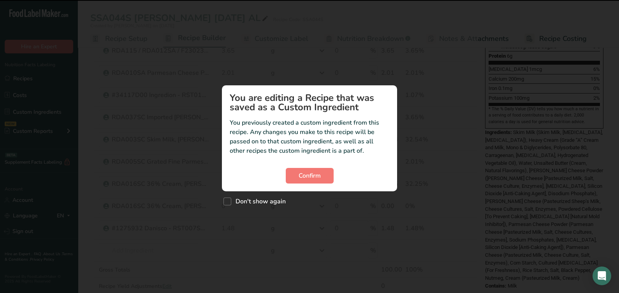
click at [305, 167] on section "You are editing a Recipe that was saved as a Custom Ingredient You previously c…" at bounding box center [309, 138] width 175 height 106
click at [306, 177] on span "Confirm" at bounding box center [310, 175] width 22 height 9
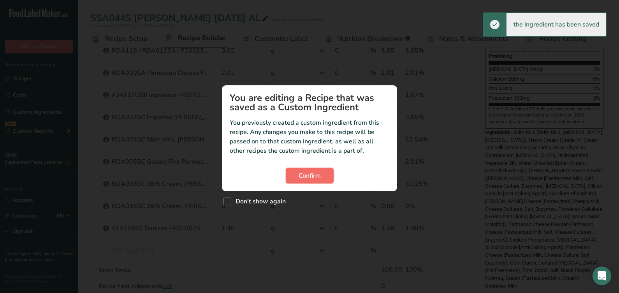
click at [322, 172] on button "Confirm" at bounding box center [310, 176] width 48 height 16
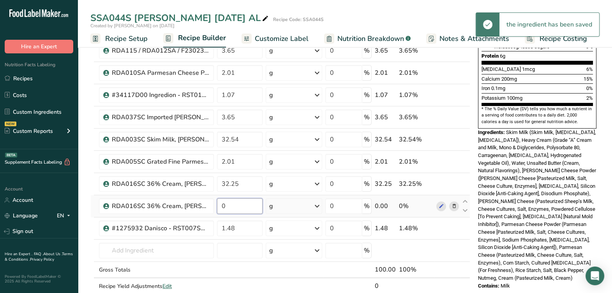
click at [258, 204] on input "0" at bounding box center [240, 206] width 46 height 16
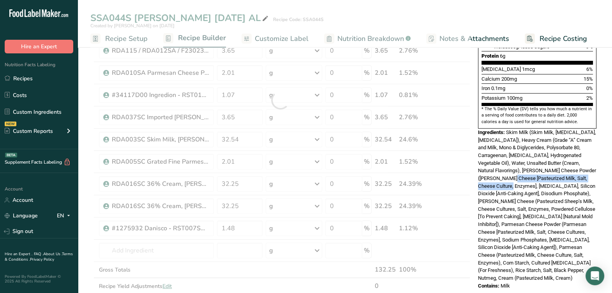
click at [520, 162] on div "Ingredients: Skim Milk (Skim Milk, Vitamin A Palmitate, Vitamin D3), Heavy Crea…" at bounding box center [537, 204] width 118 height 153
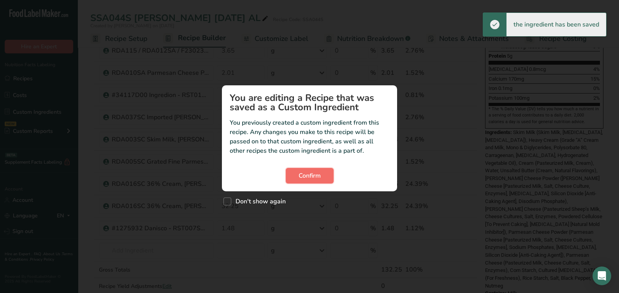
click at [292, 174] on button "Confirm" at bounding box center [310, 176] width 48 height 16
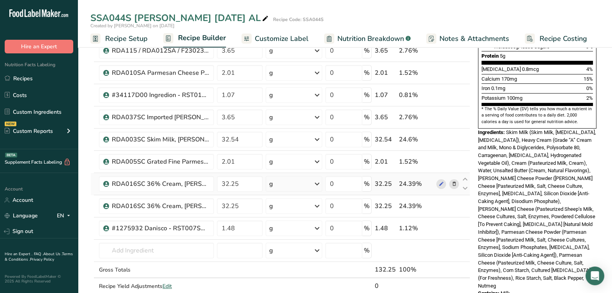
click at [457, 183] on span at bounding box center [453, 183] width 9 height 9
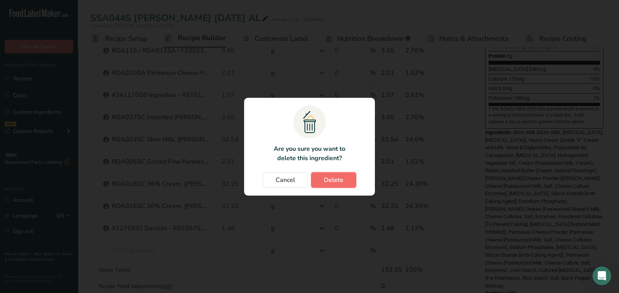
click at [348, 183] on button "Delete" at bounding box center [333, 180] width 45 height 16
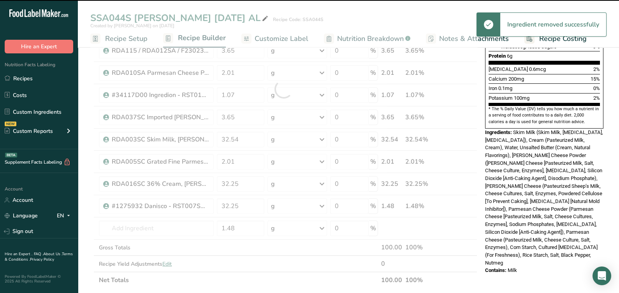
type input "1.48"
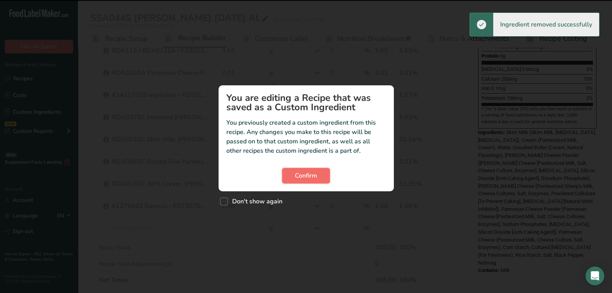
click at [313, 171] on span "Confirm" at bounding box center [306, 175] width 22 height 9
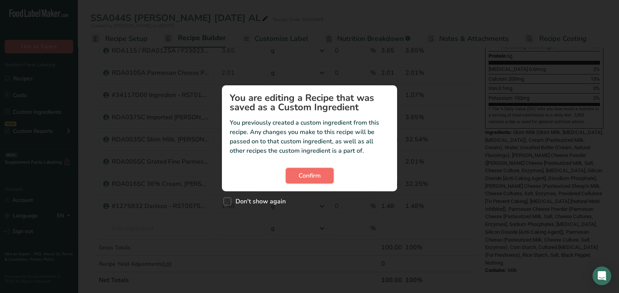
click at [313, 170] on button "Confirm" at bounding box center [310, 176] width 48 height 16
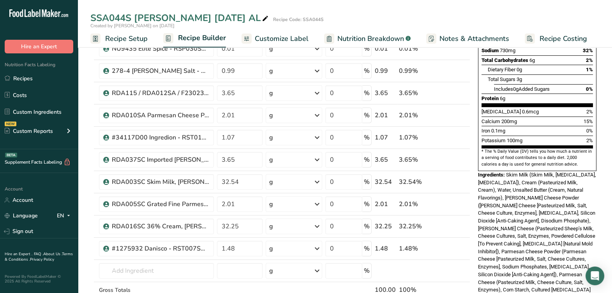
scroll to position [243, 0]
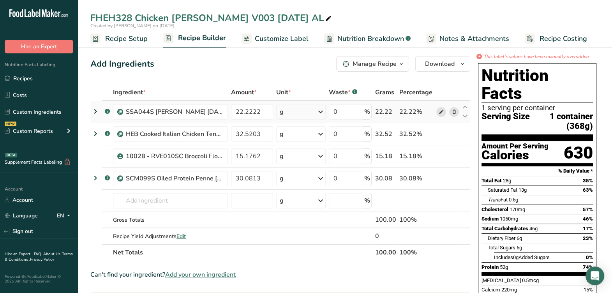
click at [441, 113] on icon at bounding box center [440, 112] width 5 height 8
click at [455, 61] on button "Download" at bounding box center [442, 64] width 55 height 16
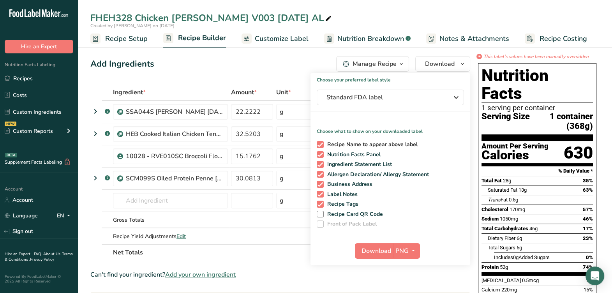
click at [323, 142] on label "Recipe Name to appear above label" at bounding box center [389, 144] width 144 height 7
click at [322, 142] on input "Recipe Name to appear above label" at bounding box center [319, 144] width 5 height 5
checkbox input "false"
click at [319, 167] on div "Recipe Name to appear above label Nutrition Facts Panel Ingredient Statement Li…" at bounding box center [390, 183] width 160 height 90
drag, startPoint x: 323, startPoint y: 176, endPoint x: 319, endPoint y: 170, distance: 6.8
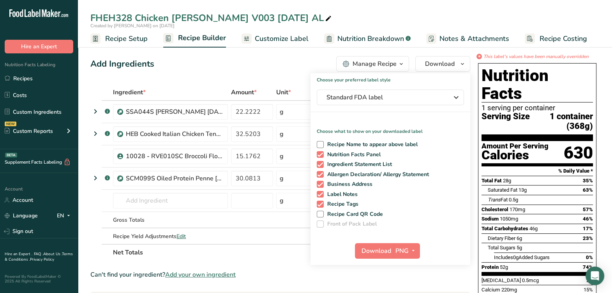
click at [322, 174] on span at bounding box center [320, 174] width 7 height 7
click at [322, 174] on input "Allergen Declaration/ Allergy Statement" at bounding box center [319, 174] width 5 height 5
checkbox input "false"
drag, startPoint x: 322, startPoint y: 164, endPoint x: 318, endPoint y: 166, distance: 4.2
click at [321, 164] on span at bounding box center [320, 164] width 7 height 7
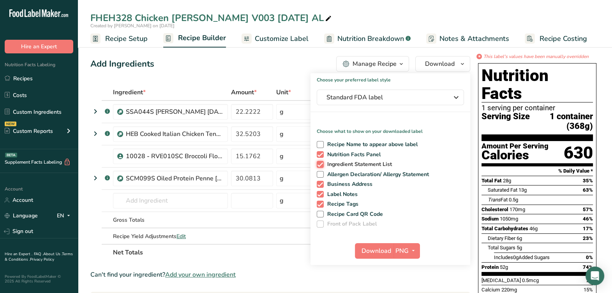
click at [321, 164] on input "Ingredient Statement List" at bounding box center [319, 164] width 5 height 5
checkbox input "false"
click at [319, 188] on div "Recipe Name to appear above label Nutrition Facts Panel Ingredient Statement Li…" at bounding box center [390, 183] width 160 height 90
click at [319, 192] on span at bounding box center [320, 194] width 7 height 7
click at [319, 192] on input "Label Notes" at bounding box center [319, 194] width 5 height 5
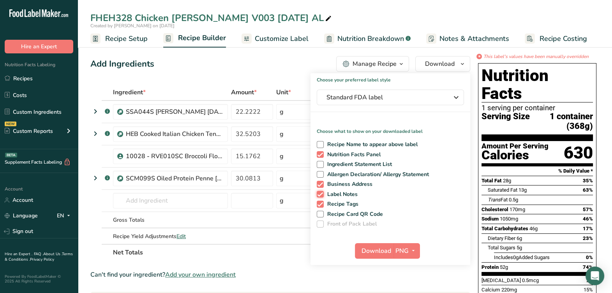
checkbox input "false"
click at [324, 182] on span "Business Address" at bounding box center [348, 184] width 49 height 7
click at [322, 182] on input "Business Address" at bounding box center [319, 183] width 5 height 5
checkbox input "false"
click at [320, 204] on span at bounding box center [320, 203] width 7 height 7
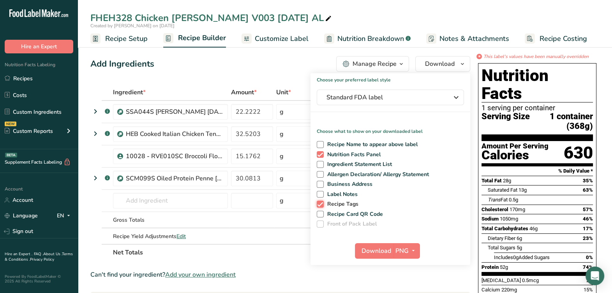
click at [320, 204] on input "Recipe Tags" at bounding box center [319, 203] width 5 height 5
checkbox input "false"
click at [376, 247] on span "Download" at bounding box center [376, 250] width 30 height 9
click at [300, 64] on div "Add Ingredients Manage Recipe Delete Recipe Duplicate Recipe Scale Recipe Save …" at bounding box center [280, 64] width 380 height 16
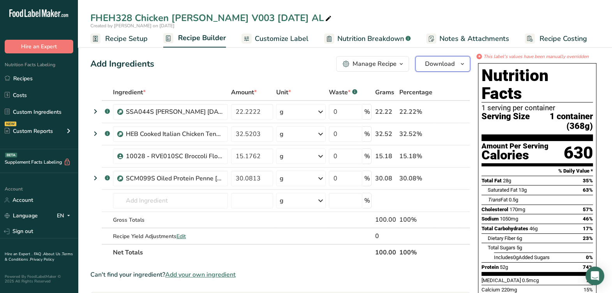
click at [434, 67] on span "Download" at bounding box center [440, 63] width 30 height 9
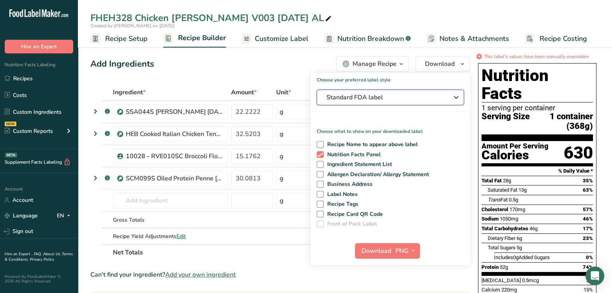
click at [383, 100] on span "Standard FDA label" at bounding box center [384, 97] width 117 height 9
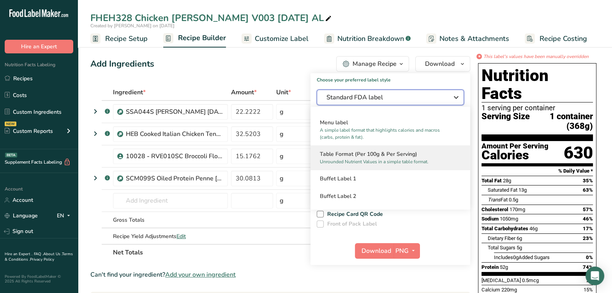
scroll to position [592, 0]
click at [392, 158] on p "Unrounded Nutrient Values in a simple table format." at bounding box center [387, 161] width 134 height 7
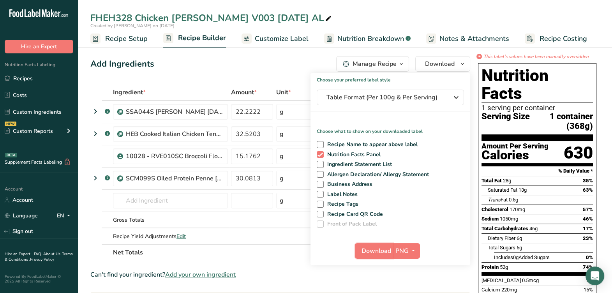
click at [379, 250] on span "Download" at bounding box center [376, 250] width 30 height 9
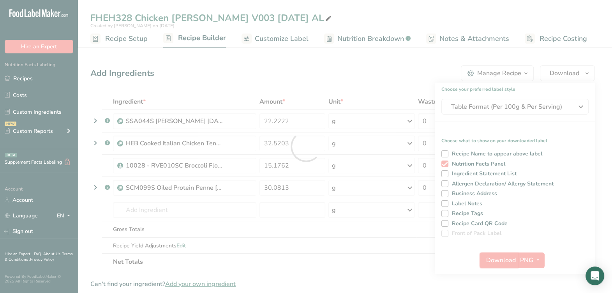
scroll to position [0, 0]
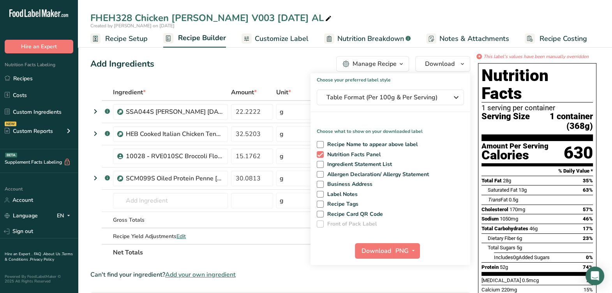
click at [244, 58] on div "Add Ingredients Manage Recipe Delete Recipe Duplicate Recipe Scale Recipe Save …" at bounding box center [280, 64] width 380 height 16
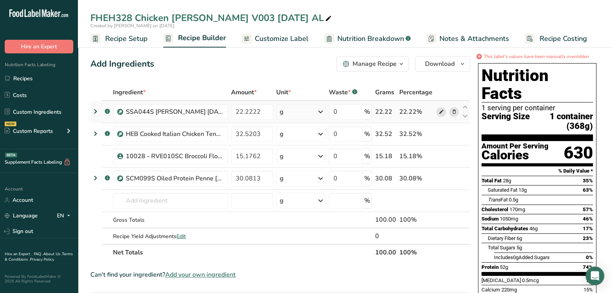
click at [440, 111] on icon at bounding box center [440, 112] width 5 height 8
click at [70, 83] on link "Recipes" at bounding box center [39, 78] width 78 height 15
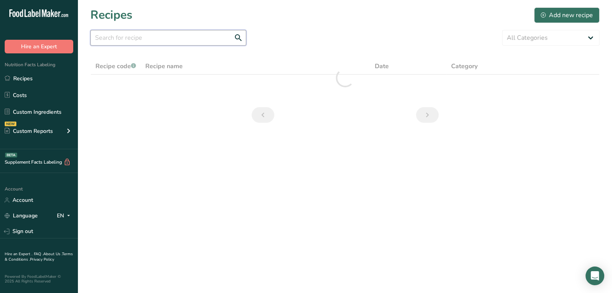
click at [178, 36] on input "text" at bounding box center [168, 38] width 156 height 16
paste input "FHEH327 Creamy Cilantro Chicken V005 8-18-25 AL"
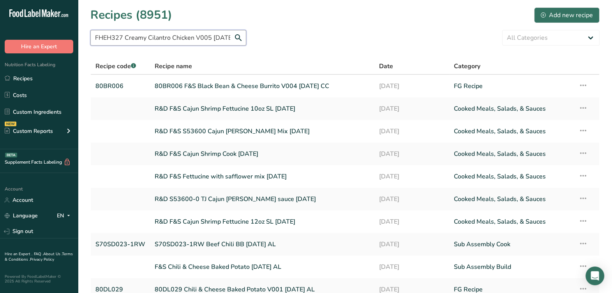
scroll to position [0, 15]
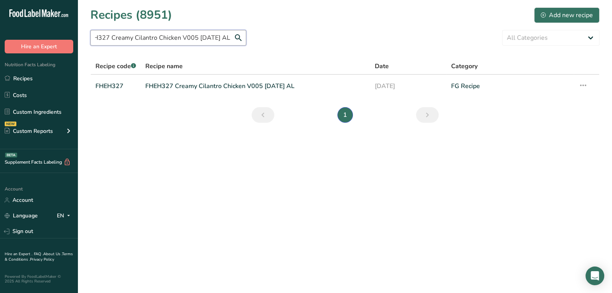
type input "FHEH327 Creamy Cilantro Chicken V005 8-18-25 AL"
click at [185, 90] on link "FHEH327 Creamy Cilantro Chicken V005 8-18-25 AL" at bounding box center [255, 86] width 220 height 16
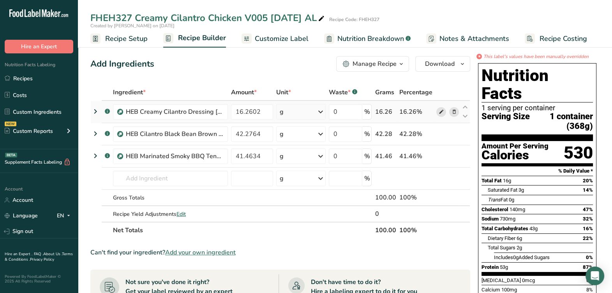
click at [440, 114] on icon at bounding box center [440, 112] width 5 height 8
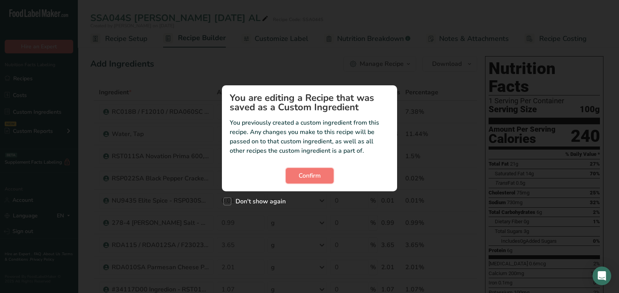
click at [309, 185] on section "You are editing a Recipe that was saved as a Custom Ingredient You previously c…" at bounding box center [309, 138] width 175 height 106
click at [306, 172] on span "Confirm" at bounding box center [310, 175] width 22 height 9
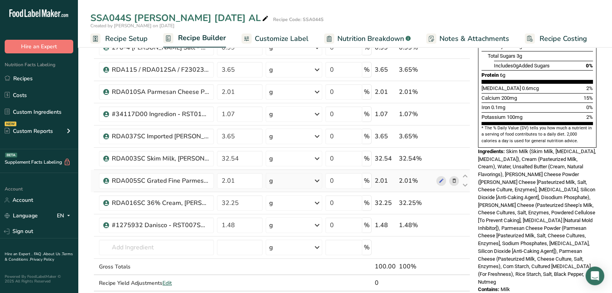
scroll to position [194, 0]
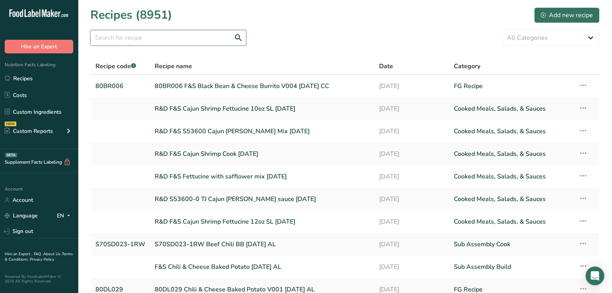
click at [207, 38] on input "text" at bounding box center [168, 38] width 156 height 16
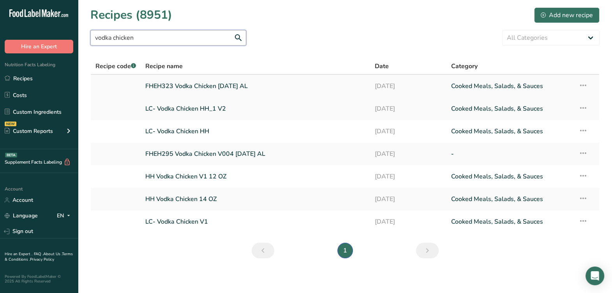
type input "vodka chicken"
click at [223, 87] on link "FHEH323 Vodka Chicken [DATE] AL" at bounding box center [255, 86] width 220 height 16
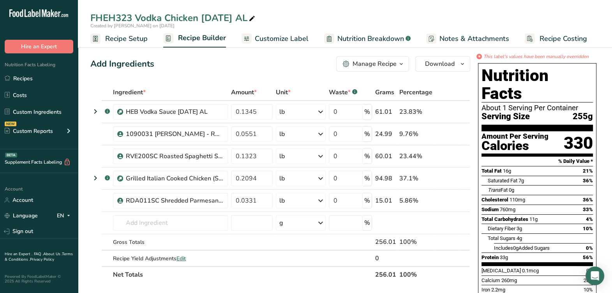
click at [139, 36] on span "Recipe Setup" at bounding box center [126, 38] width 42 height 11
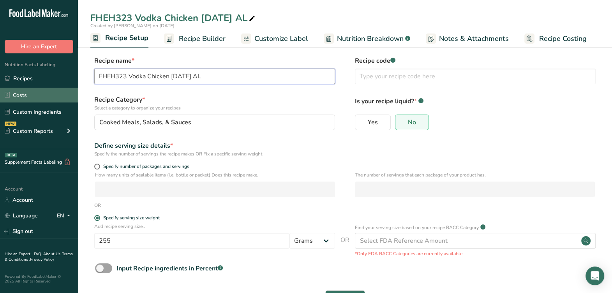
drag, startPoint x: 126, startPoint y: 76, endPoint x: 38, endPoint y: 89, distance: 88.5
click at [38, 89] on div ".a-20{fill:#fff;} Hire an Expert Nutrition Facts Labeling Recipes Costs Custom …" at bounding box center [306, 161] width 612 height 323
click at [467, 83] on input "text" at bounding box center [475, 77] width 241 height 16
paste input "FHEH323"
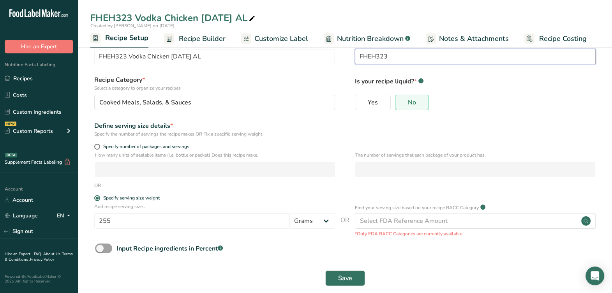
scroll to position [30, 0]
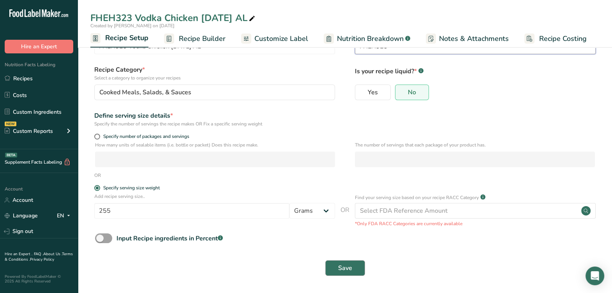
type input "FHEH323"
click at [355, 267] on button "Save" at bounding box center [345, 268] width 40 height 16
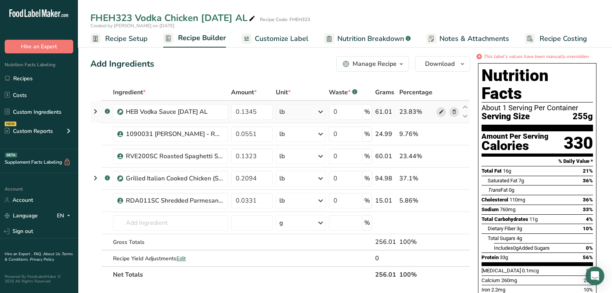
click at [444, 114] on span at bounding box center [440, 111] width 9 height 9
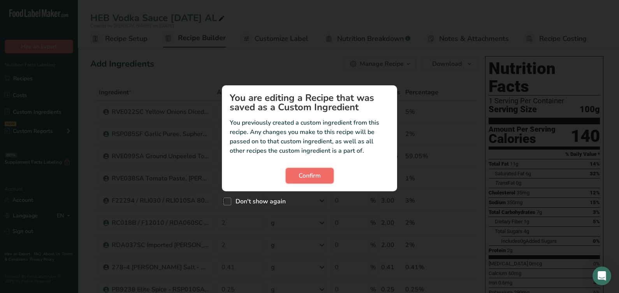
click at [332, 179] on button "Confirm" at bounding box center [310, 176] width 48 height 16
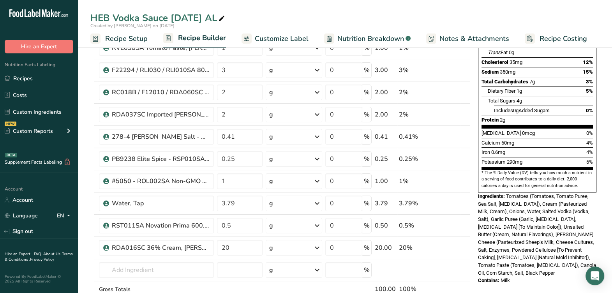
scroll to position [146, 0]
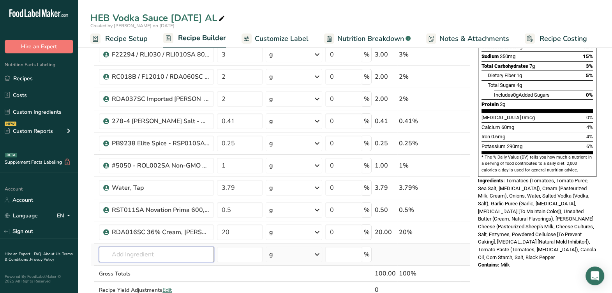
click at [126, 258] on input "text" at bounding box center [156, 254] width 115 height 16
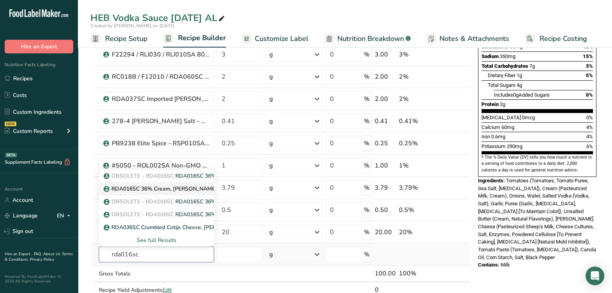
type input "rda016sc"
click at [162, 189] on p "RDA016SC 36% Cream, [PERSON_NAME] Dairy [DATE] CC" at bounding box center [182, 189] width 155 height 8
type input "RDA016SC 36% Cream, [PERSON_NAME] Dairy [DATE] CC"
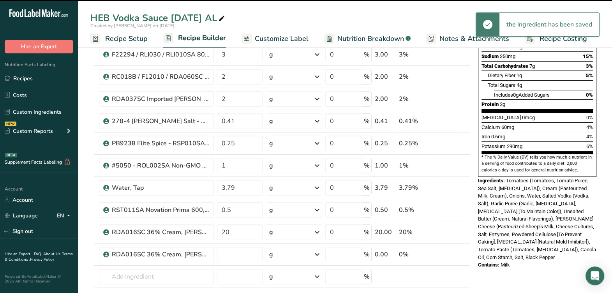
type input "0"
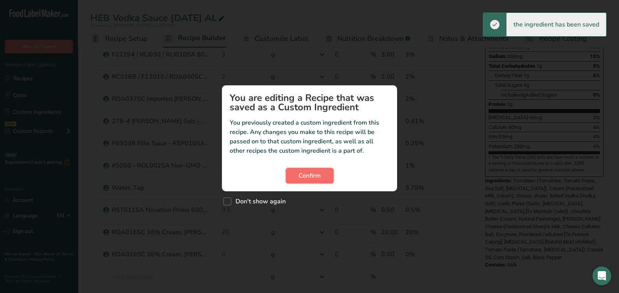
click at [313, 173] on span "Confirm" at bounding box center [310, 175] width 22 height 9
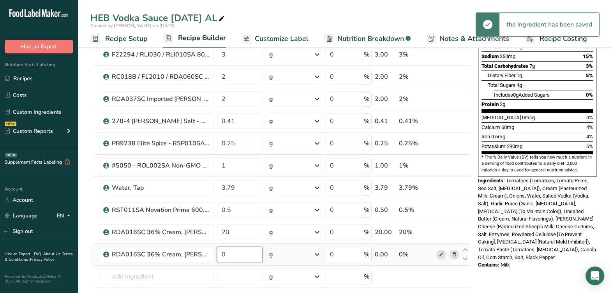
click at [251, 254] on input "0" at bounding box center [240, 254] width 46 height 16
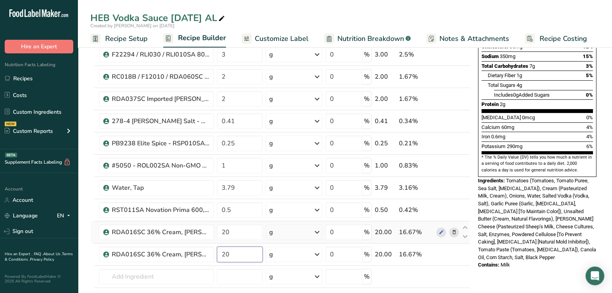
type input "20"
click at [455, 232] on div "Ingredient * Amount * Unit * Waste * .a-a{fill:#347362;}.b-a{fill:#fff;} Grams …" at bounding box center [280, 137] width 380 height 398
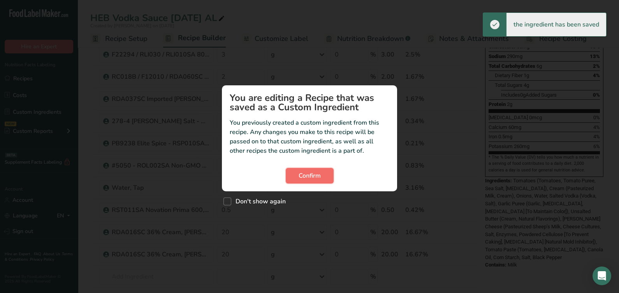
click at [317, 174] on span "Confirm" at bounding box center [310, 175] width 22 height 9
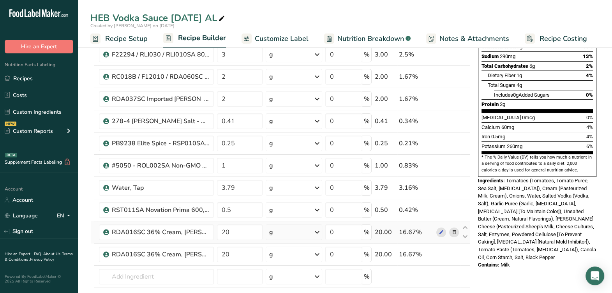
click at [457, 232] on span at bounding box center [453, 231] width 9 height 9
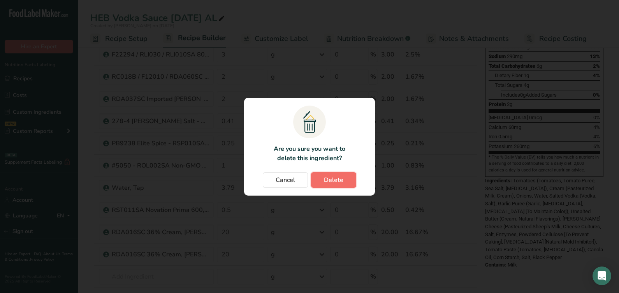
click at [329, 182] on span "Delete" at bounding box center [333, 179] width 19 height 9
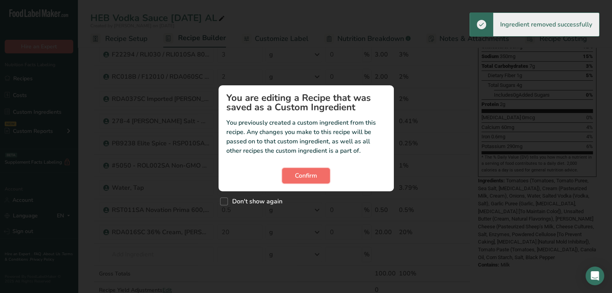
click at [315, 172] on span "Confirm" at bounding box center [306, 175] width 22 height 9
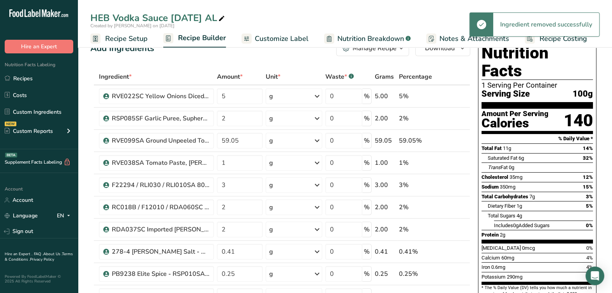
scroll to position [0, 0]
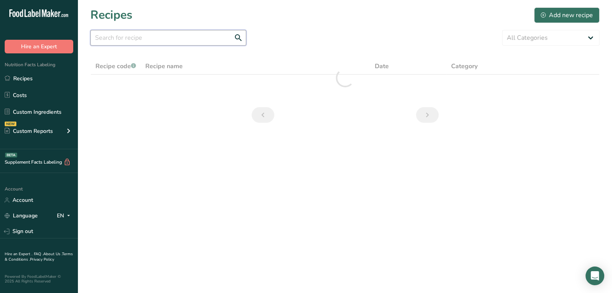
click at [187, 37] on input "text" at bounding box center [168, 38] width 156 height 16
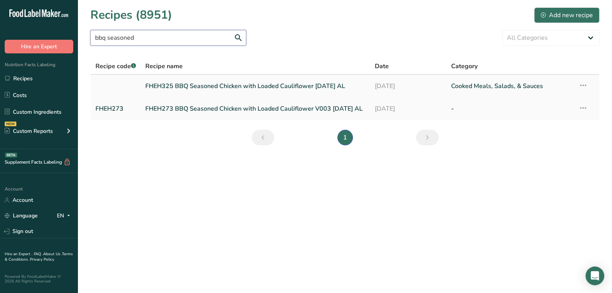
type input "bbq seasoned"
click at [243, 80] on link "FHEH325 BBQ Seasoned Chicken with Loaded Cauliflower [DATE] AL" at bounding box center [255, 86] width 220 height 16
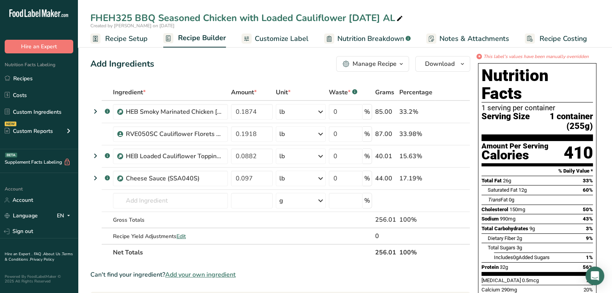
click at [135, 38] on span "Recipe Setup" at bounding box center [126, 38] width 42 height 11
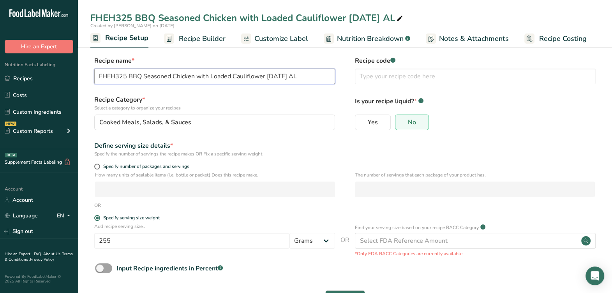
drag, startPoint x: 127, startPoint y: 79, endPoint x: 93, endPoint y: 87, distance: 34.2
click at [90, 85] on section "Recipe name * FHEH325 BBQ Seasoned Chicken with Loaded Cauliflower [DATE] AL Re…" at bounding box center [345, 181] width 534 height 282
click at [452, 78] on div "Recipe code .a-a{fill:#347362;}.b-a{fill:#fff;}" at bounding box center [475, 72] width 241 height 33
click at [449, 76] on input "text" at bounding box center [475, 77] width 241 height 16
click at [333, 103] on label "Recipe Category * Select a category to organize your recipes" at bounding box center [214, 103] width 241 height 16
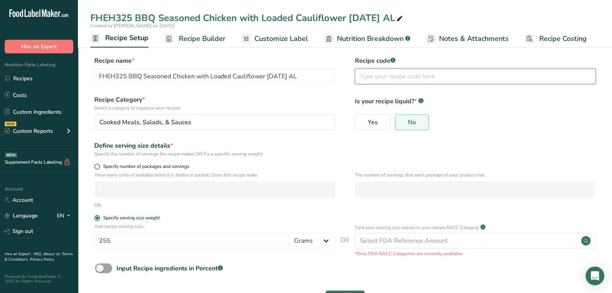
click at [376, 82] on input "text" at bounding box center [475, 77] width 241 height 16
paste input "FHEH325"
type input "FHEH325"
drag, startPoint x: 343, startPoint y: 93, endPoint x: 341, endPoint y: 101, distance: 7.8
click at [343, 93] on form "Recipe name * FHEH325 BBQ Seasoned Chicken with Loaded Cauliflower 5-2-25 AL Re…" at bounding box center [344, 183] width 509 height 254
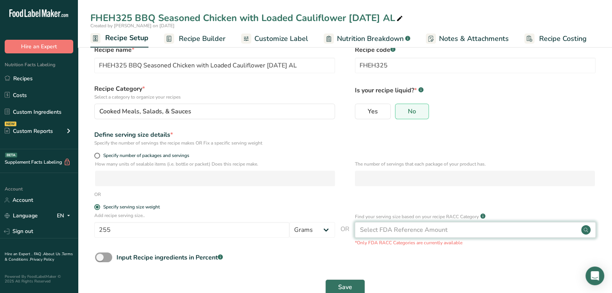
scroll to position [30, 0]
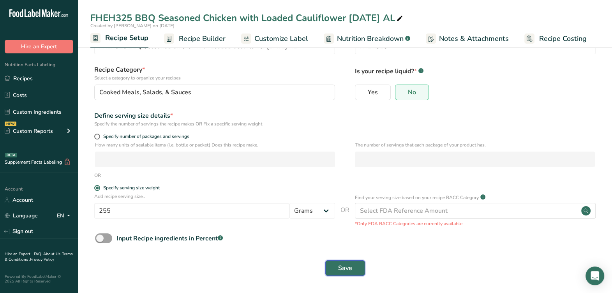
click at [348, 264] on span "Save" at bounding box center [345, 267] width 14 height 9
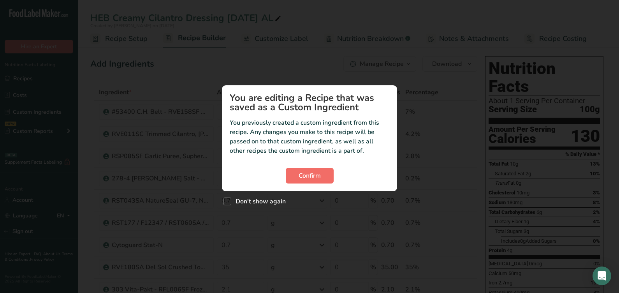
drag, startPoint x: 334, startPoint y: 183, endPoint x: 329, endPoint y: 181, distance: 4.8
click at [334, 182] on div "Confirm" at bounding box center [310, 176] width 160 height 16
click at [324, 181] on button "Confirm" at bounding box center [310, 176] width 48 height 16
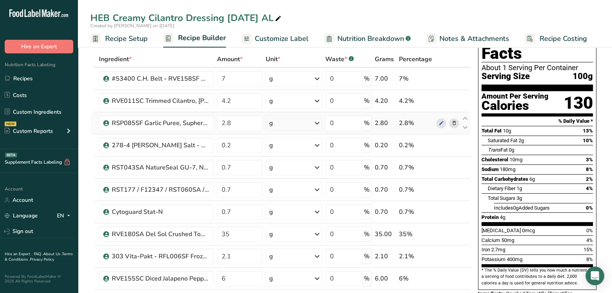
scroll to position [48, 0]
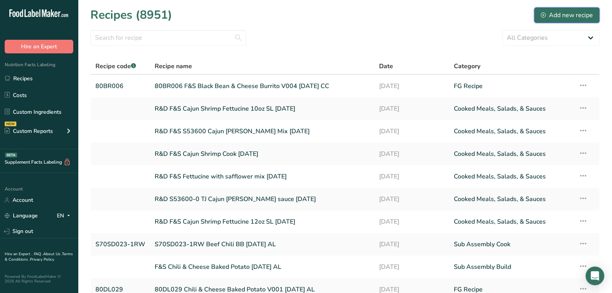
click at [555, 14] on div "Add new recipe" at bounding box center [566, 15] width 52 height 9
